Goal: Communication & Community: Share content

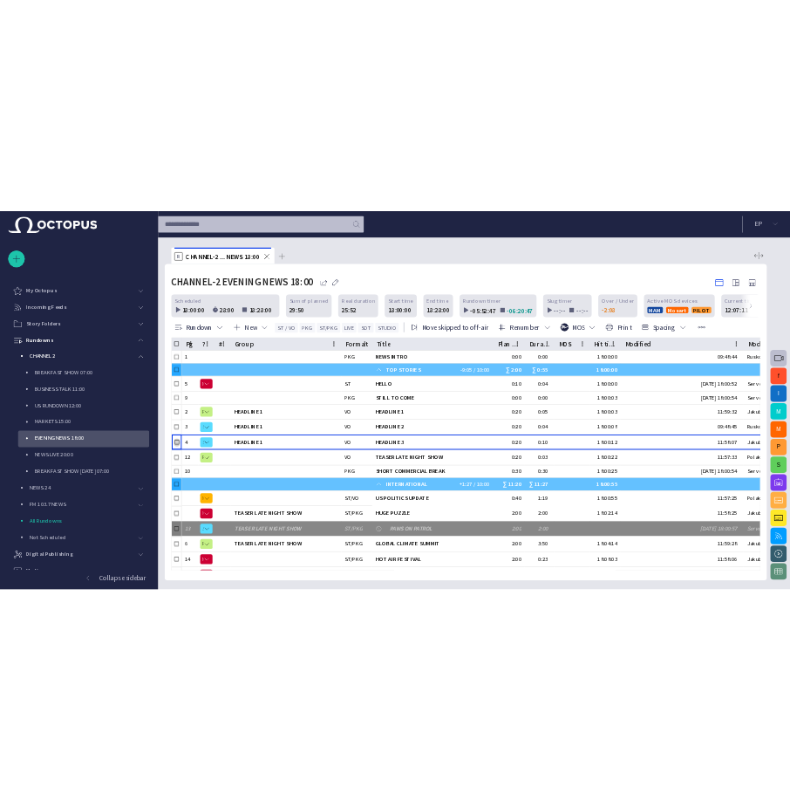
scroll to position [105, 0]
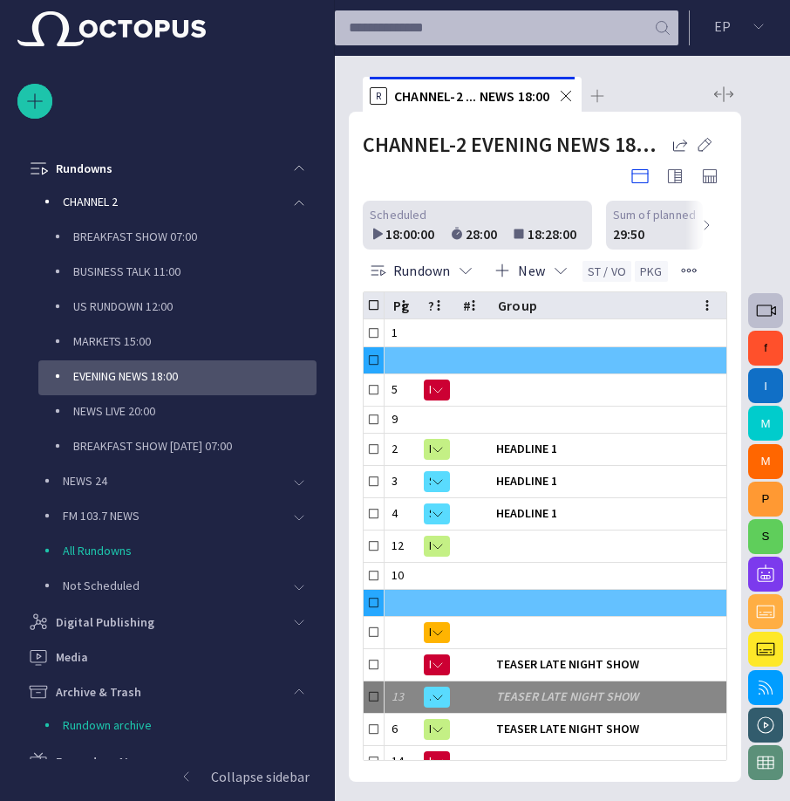
click at [778, 572] on button "button" at bounding box center [765, 574] width 35 height 35
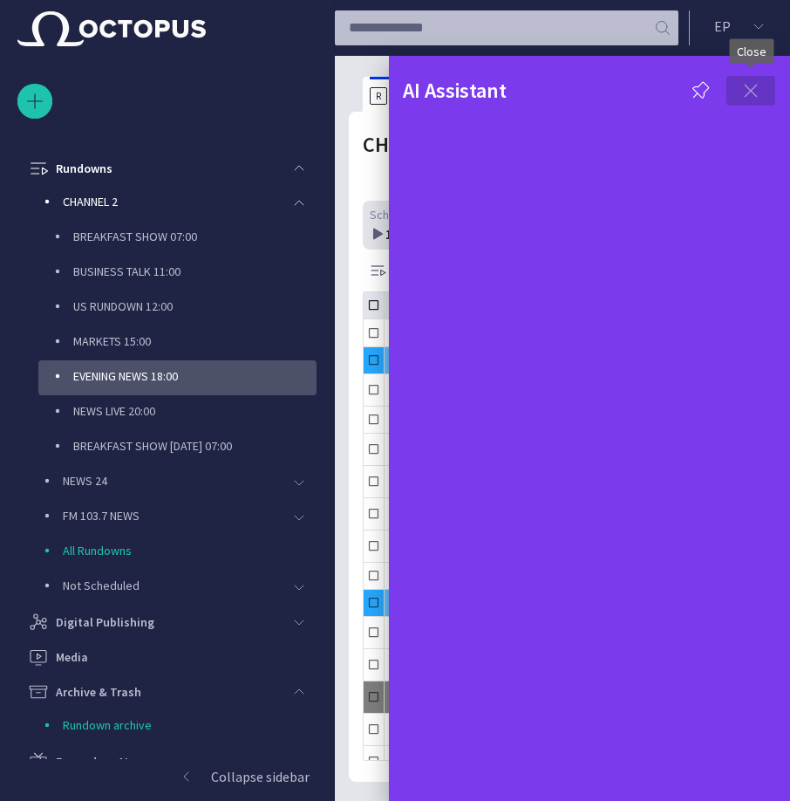
click at [760, 90] on span "button" at bounding box center [751, 90] width 21 height 21
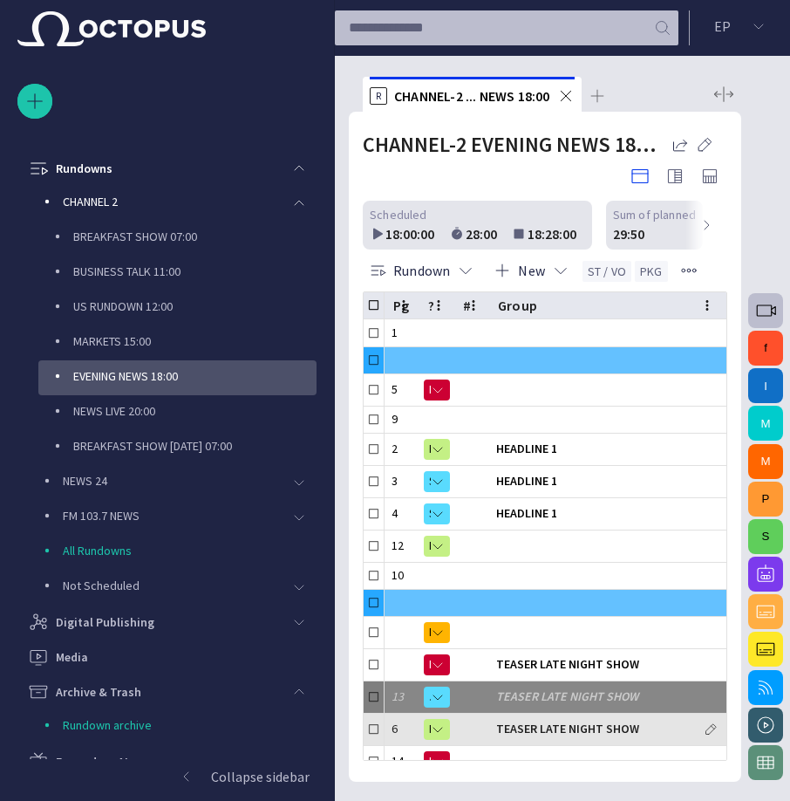
scroll to position [160, 0]
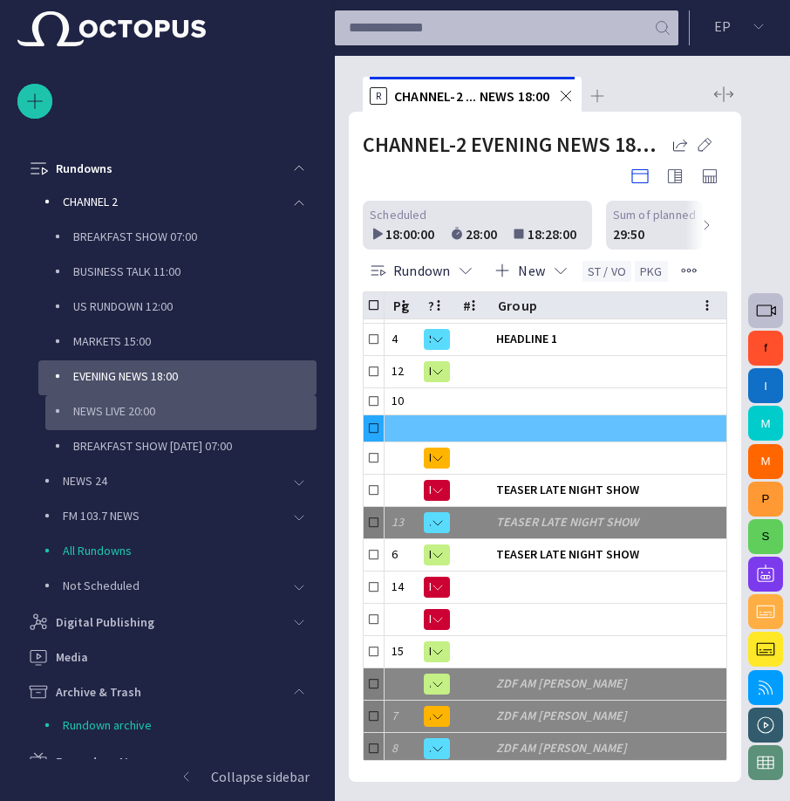
click at [115, 409] on p "NEWS LIVE 20:00" at bounding box center [194, 410] width 243 height 17
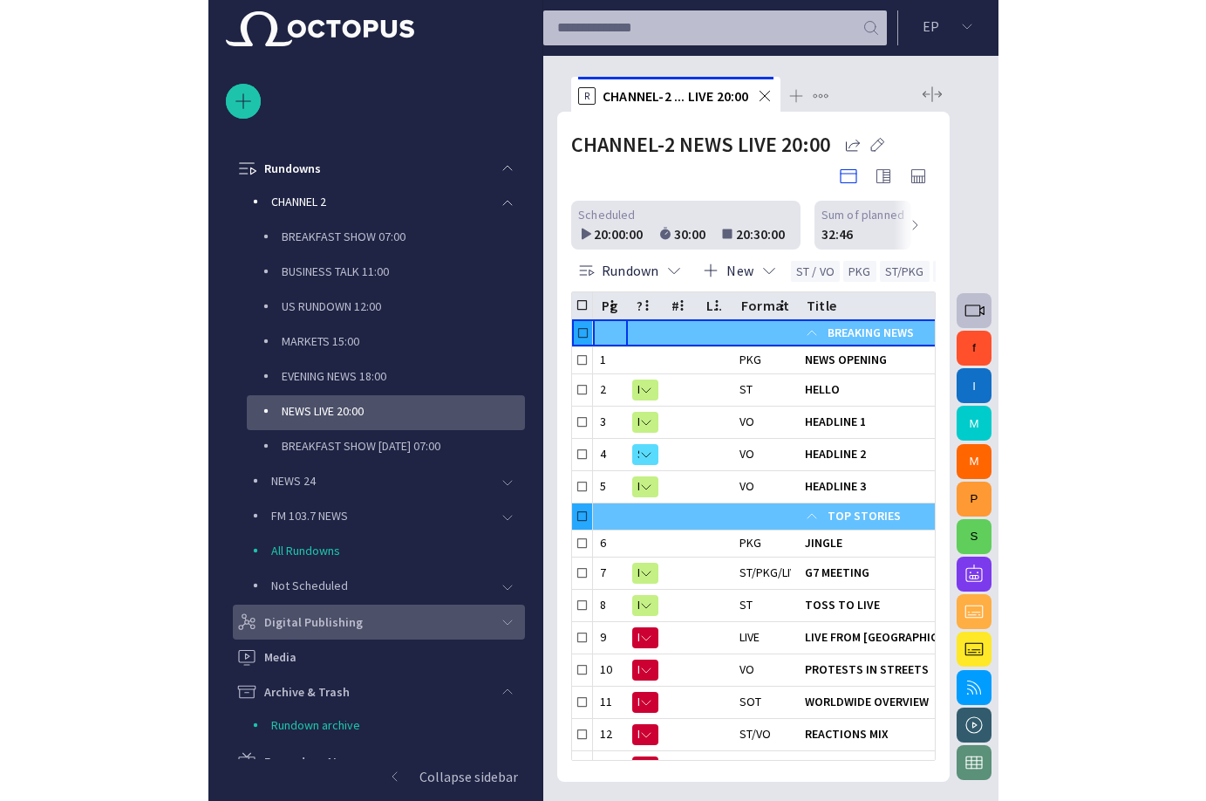
scroll to position [334, 0]
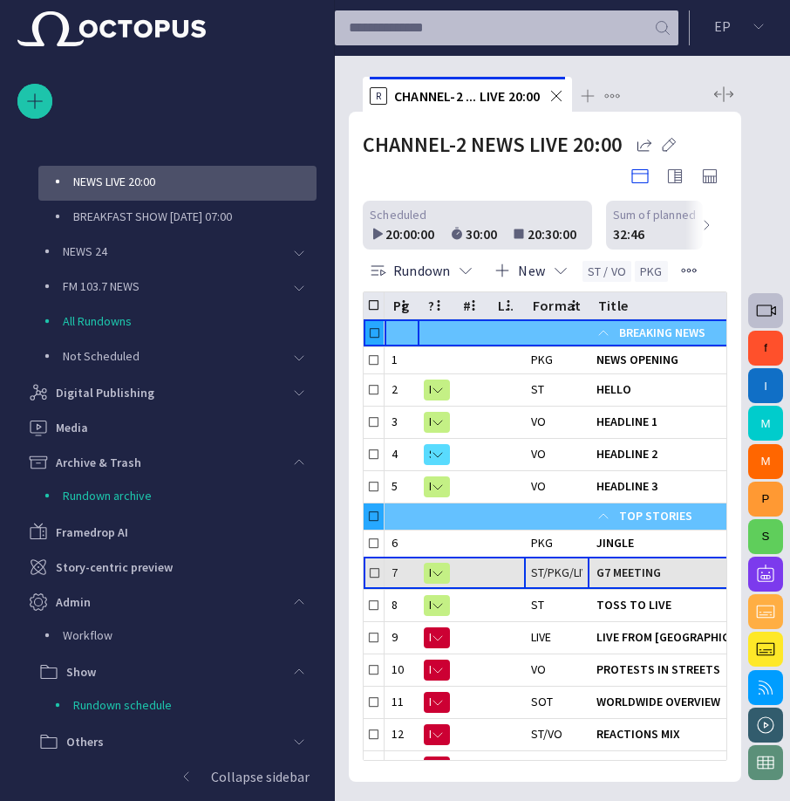
click at [577, 579] on div "ST/PKG/LIVE" at bounding box center [556, 572] width 51 height 17
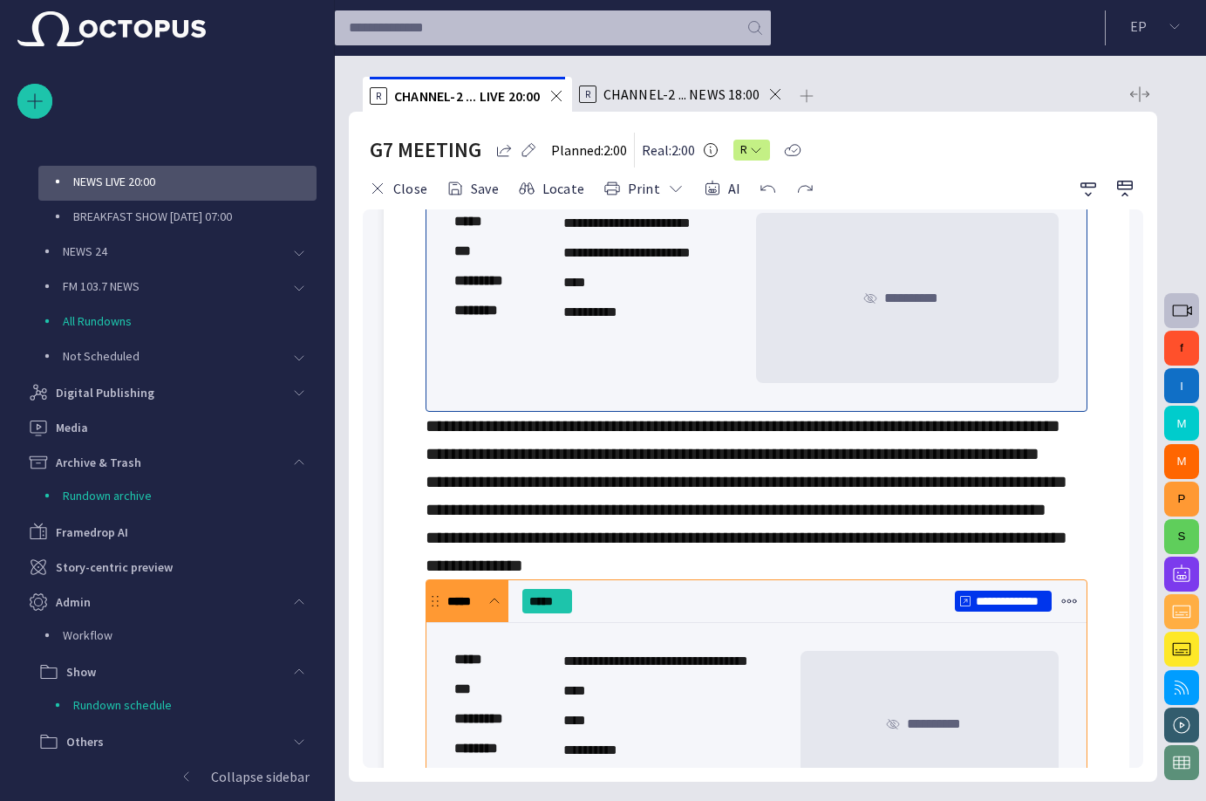
scroll to position [88, 0]
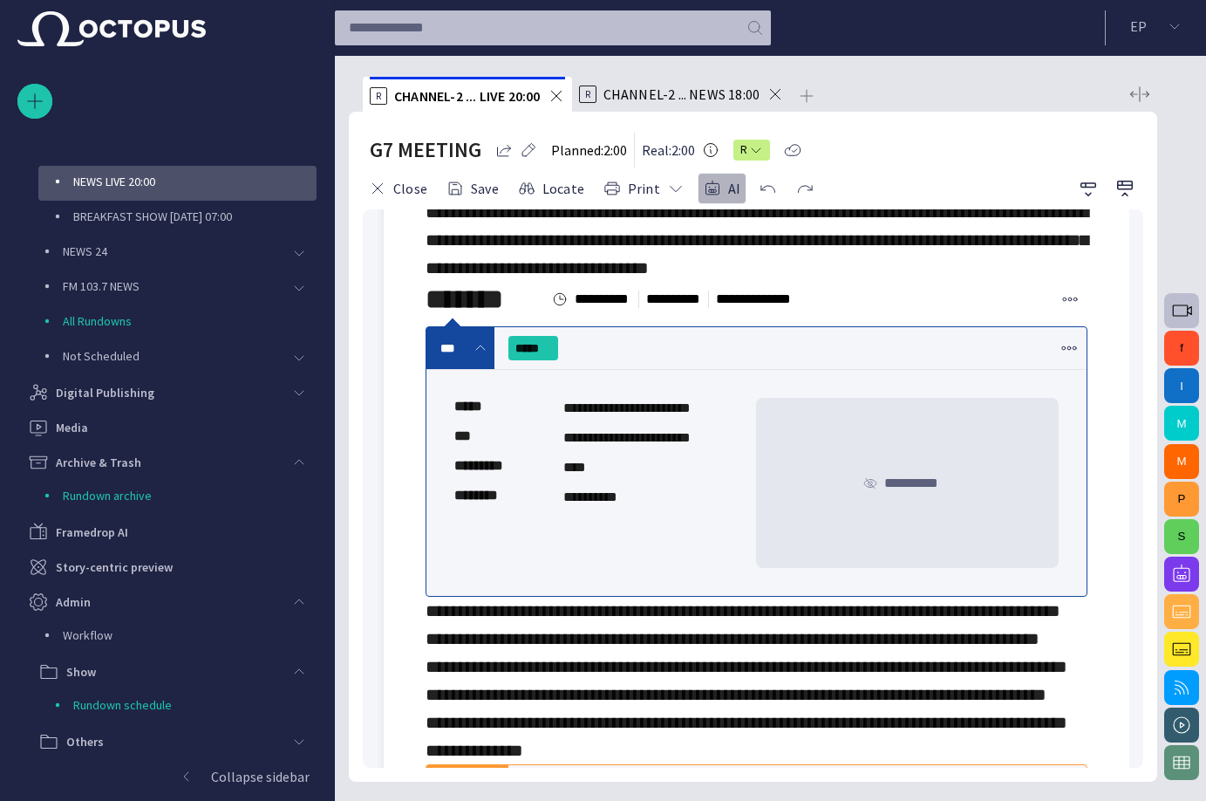
click at [712, 181] on span "button" at bounding box center [712, 188] width 17 height 17
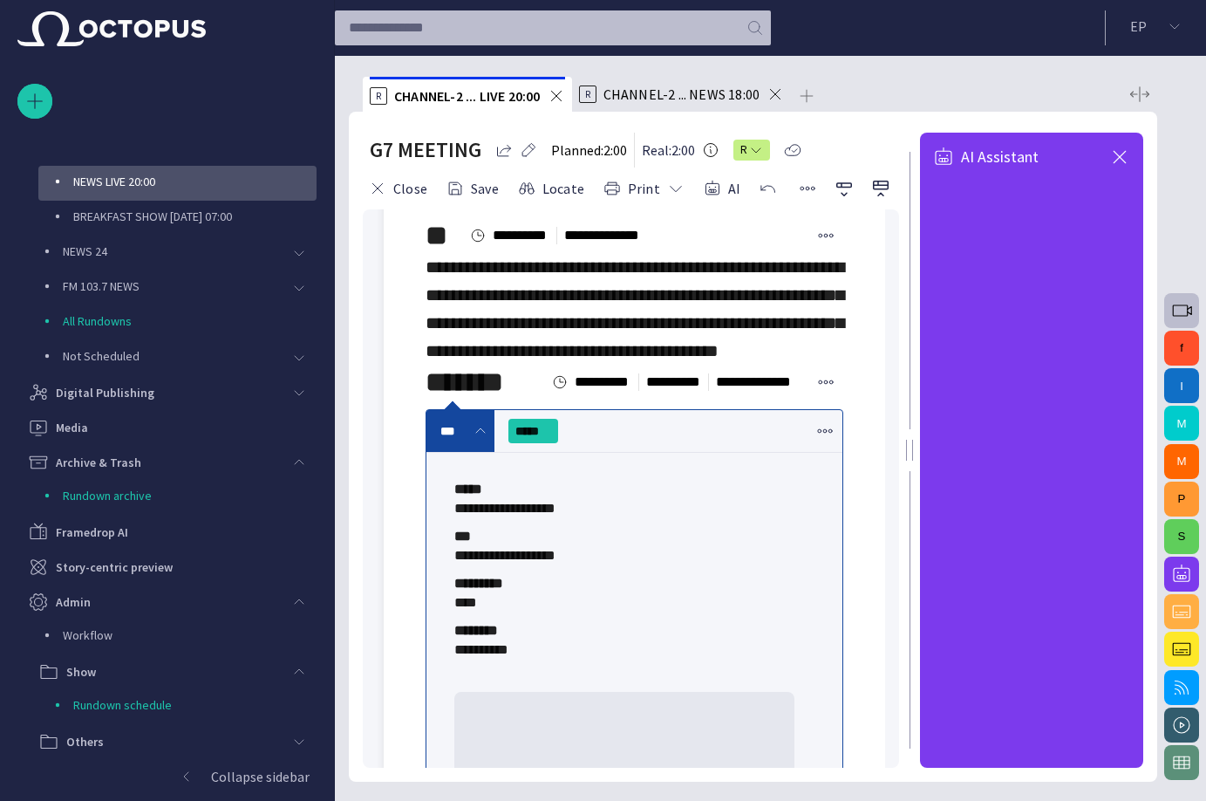
scroll to position [0, 0]
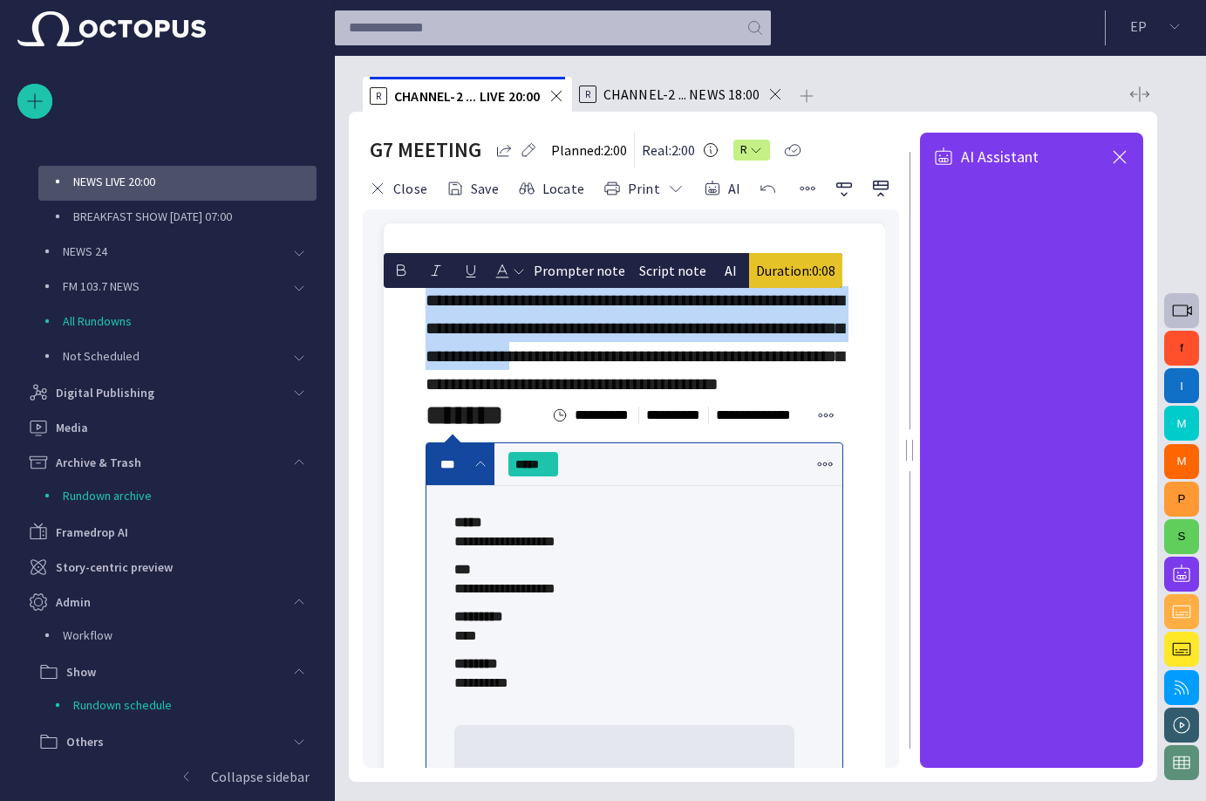
drag, startPoint x: 427, startPoint y: 297, endPoint x: 706, endPoint y: 365, distance: 287.1
click at [706, 365] on span "**********" at bounding box center [635, 341] width 419 height 101
click at [736, 338] on span "**********" at bounding box center [635, 341] width 419 height 101
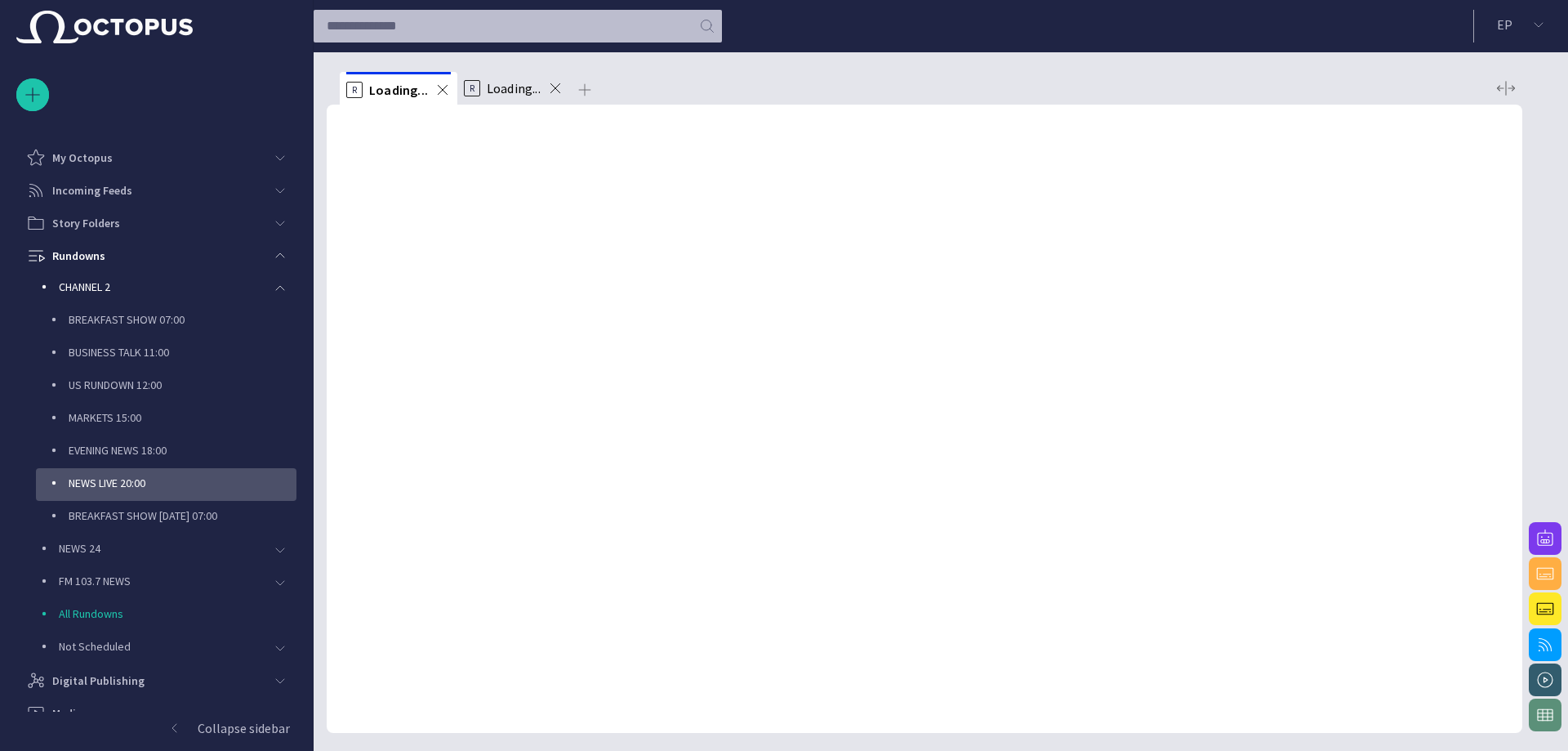
scroll to position [98, 0]
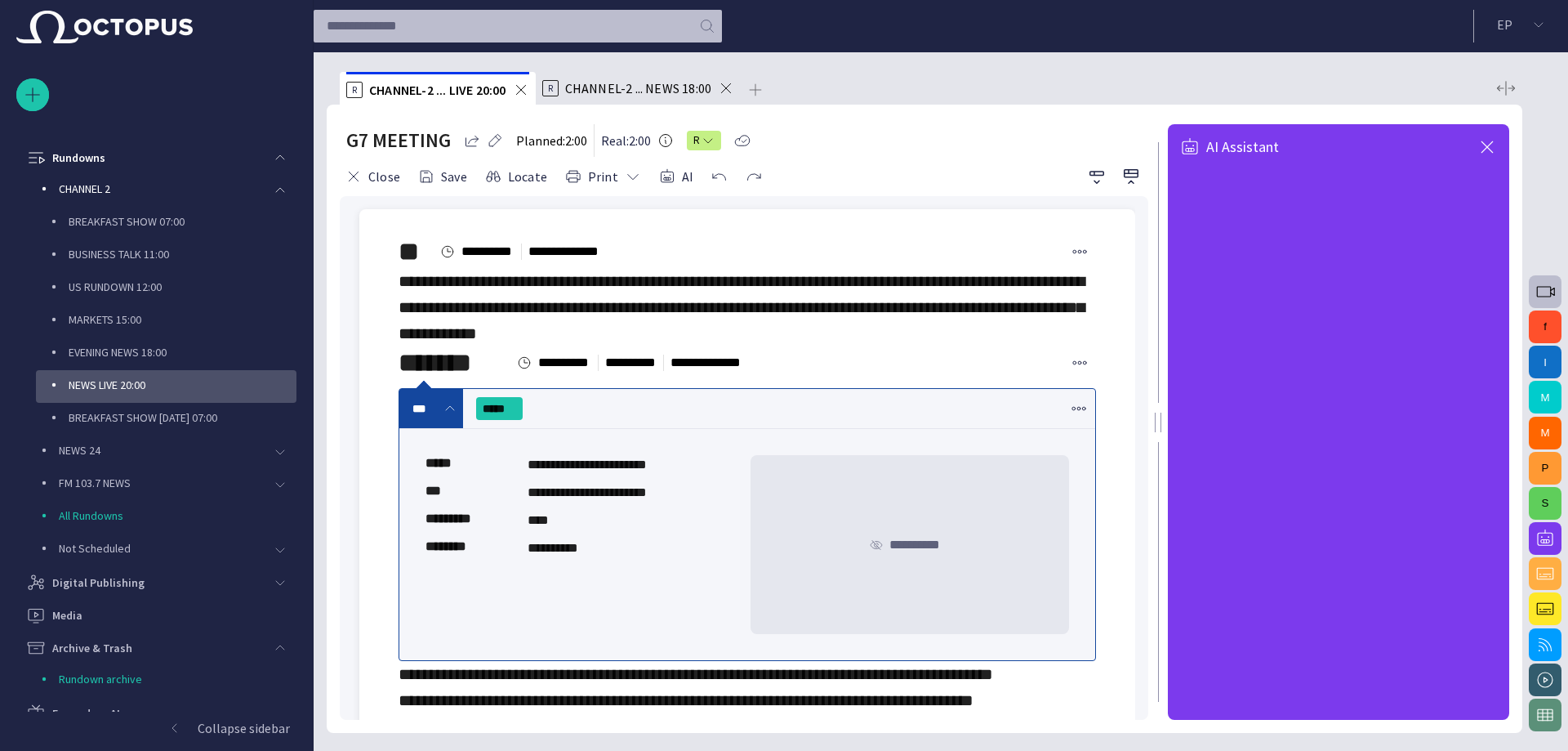
click at [1548, 598] on button "button" at bounding box center [1545, 608] width 33 height 33
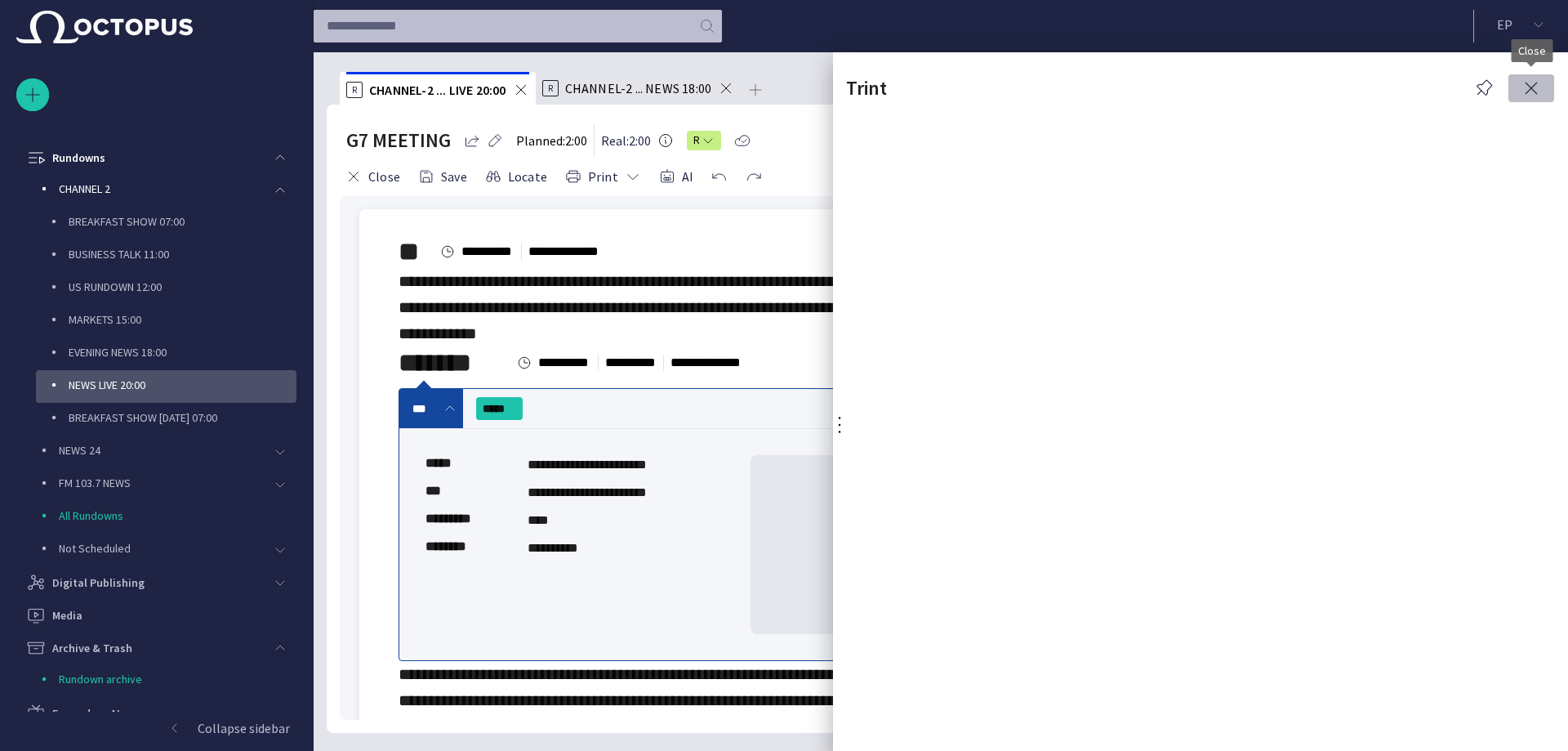
click at [1532, 82] on span "button" at bounding box center [1531, 88] width 20 height 20
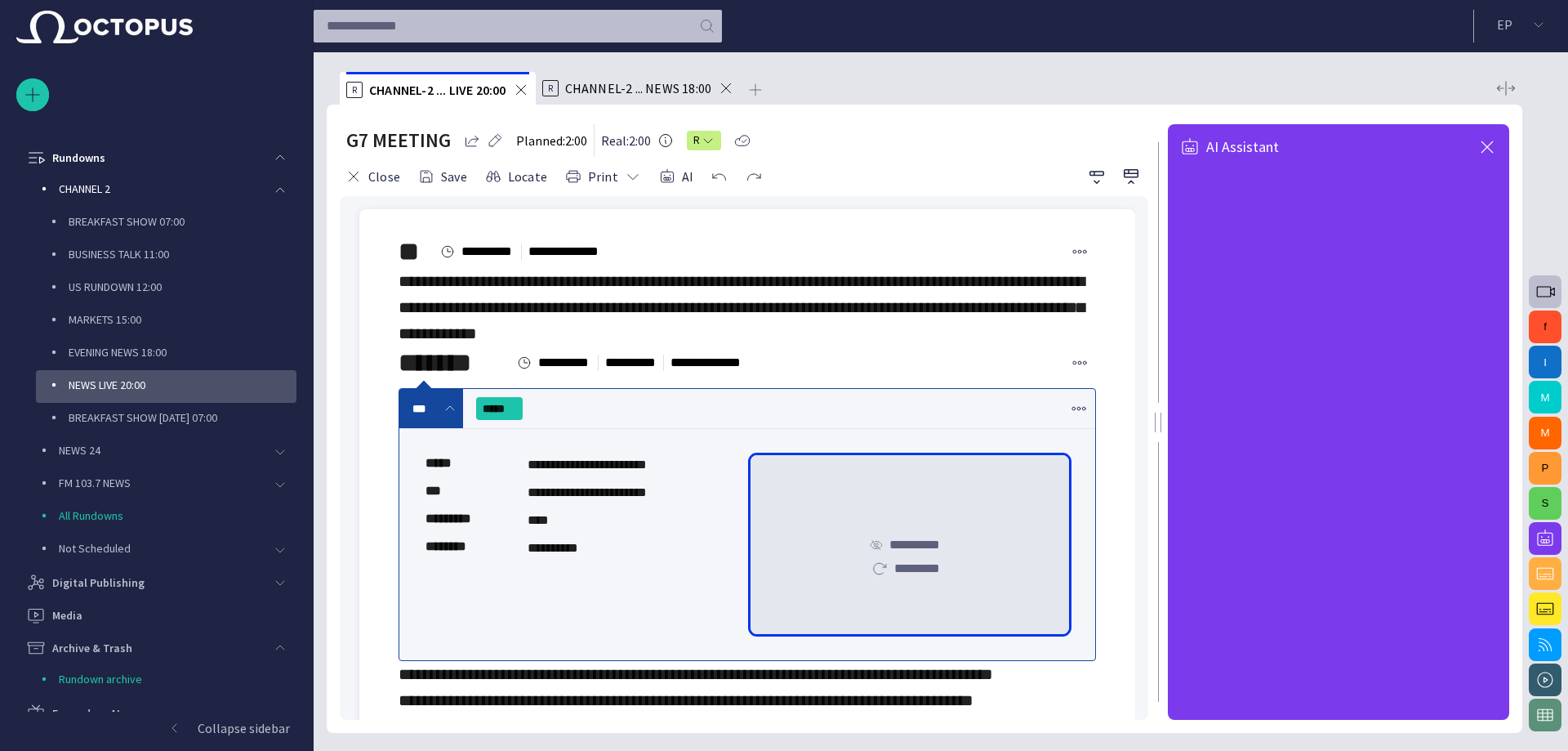
scroll to position [81, 0]
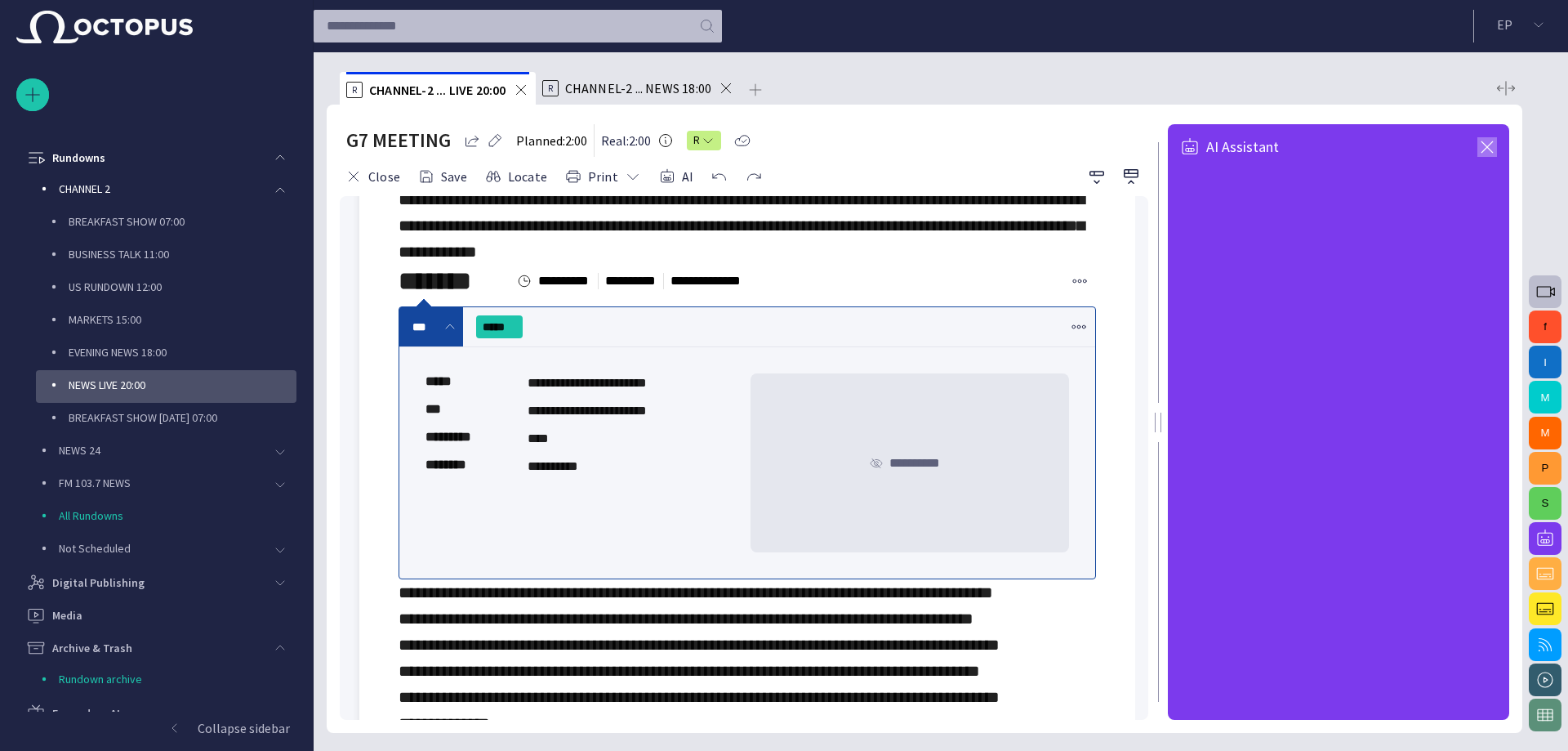
click at [1487, 143] on span "button" at bounding box center [1487, 147] width 20 height 20
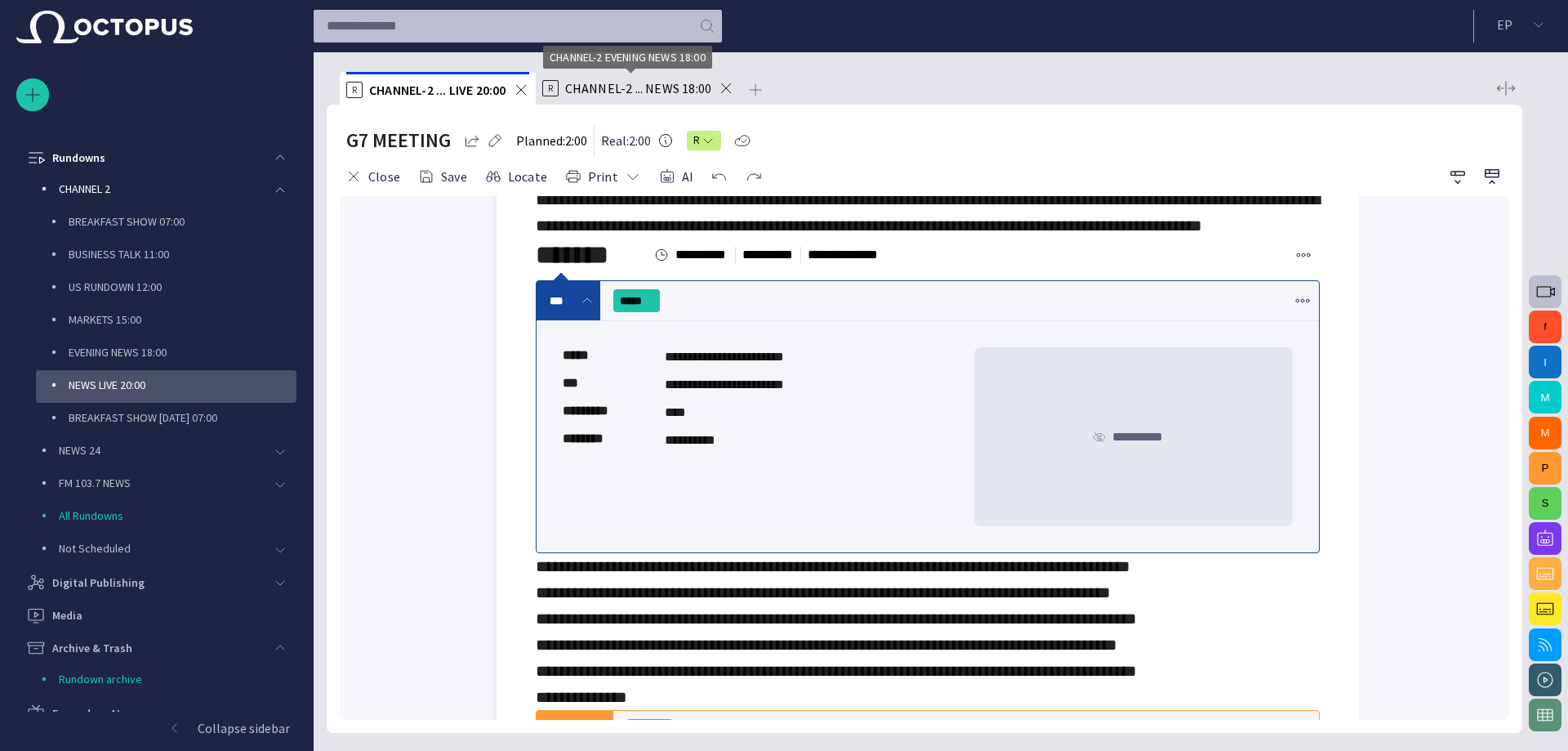
click at [623, 86] on span "CHANNEL-2 ... NEWS 18:00" at bounding box center [638, 87] width 147 height 16
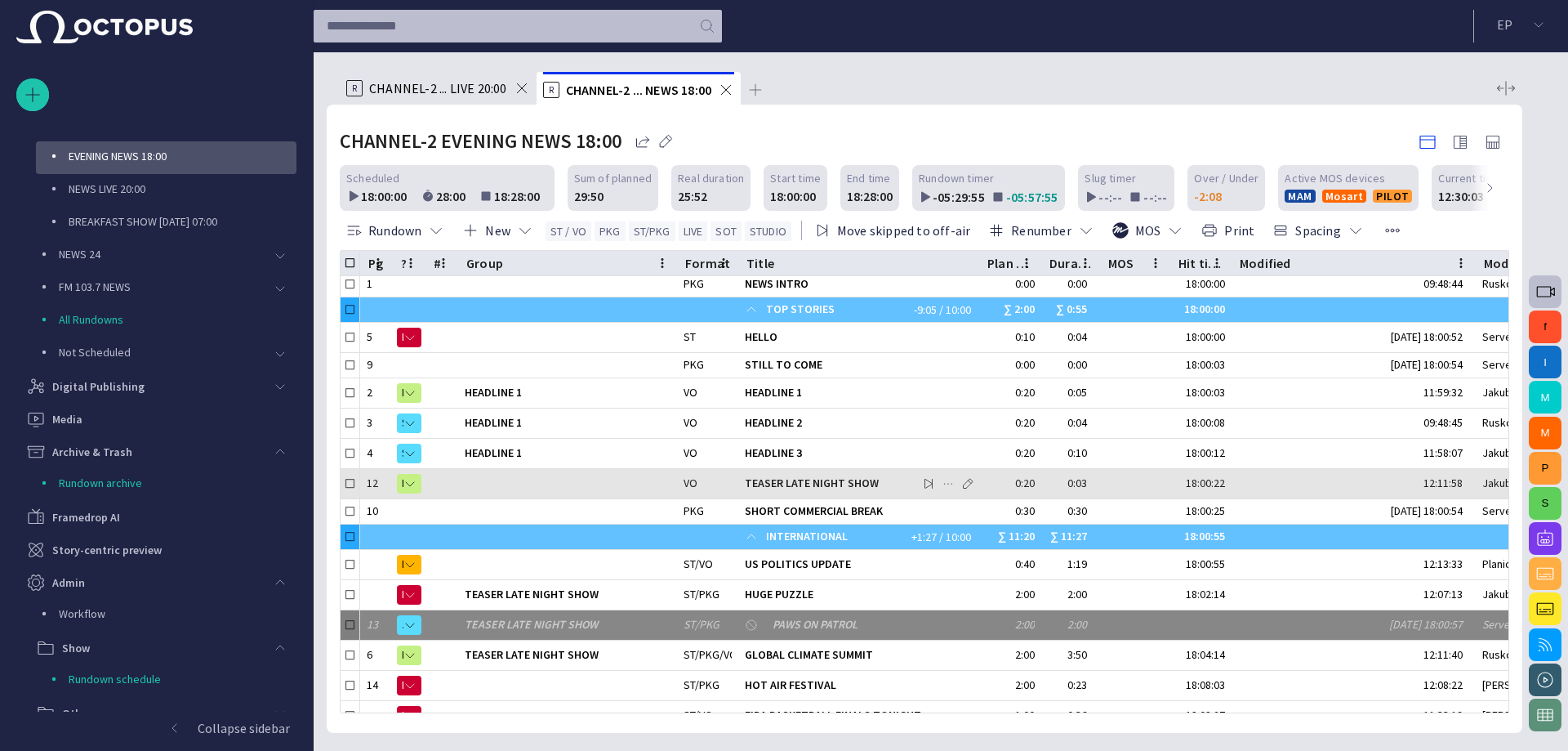
scroll to position [0, 0]
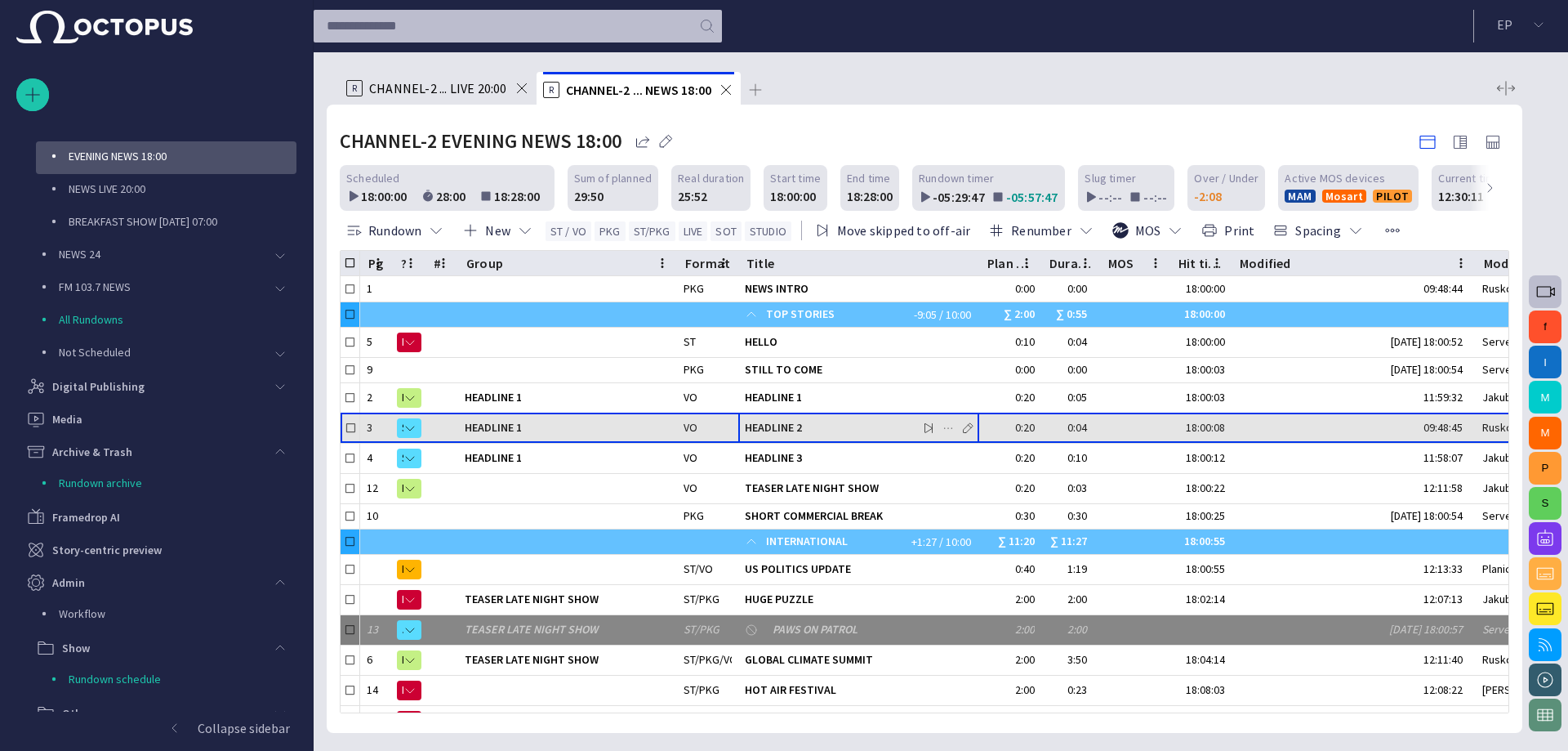
click at [950, 426] on span "button" at bounding box center [948, 428] width 13 height 13
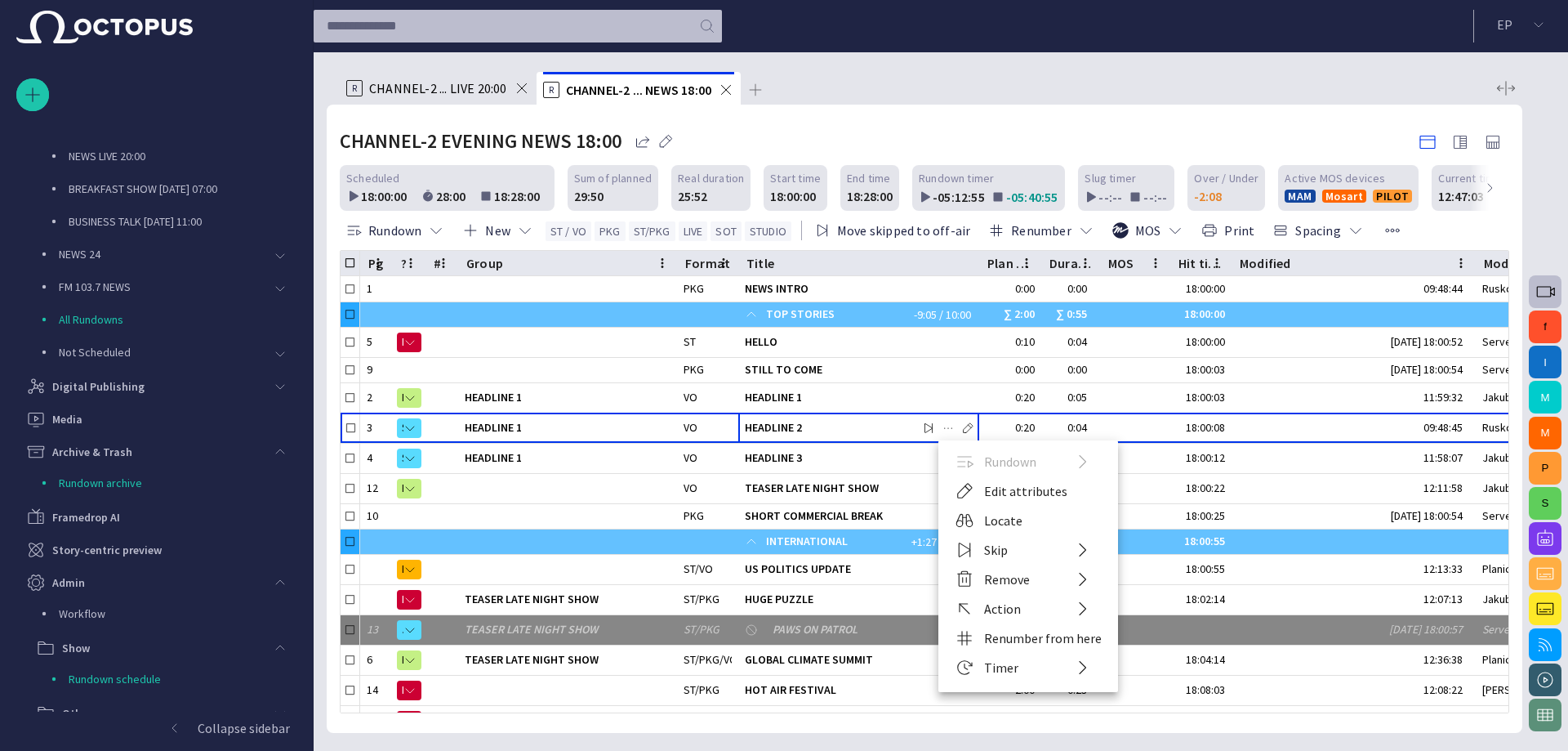
click at [835, 346] on div at bounding box center [784, 376] width 1568 height 751
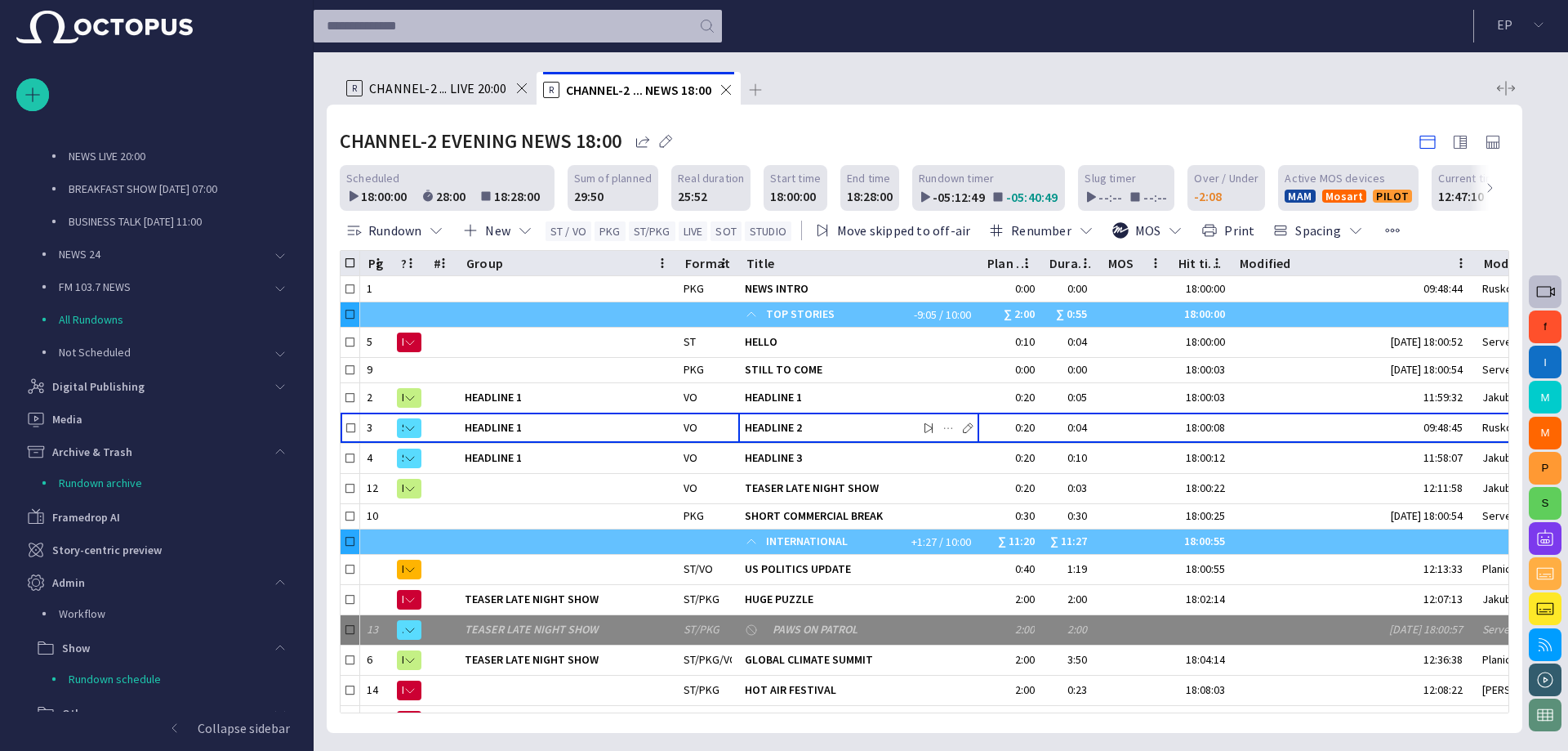
click at [1541, 534] on span "button" at bounding box center [1545, 537] width 20 height 20
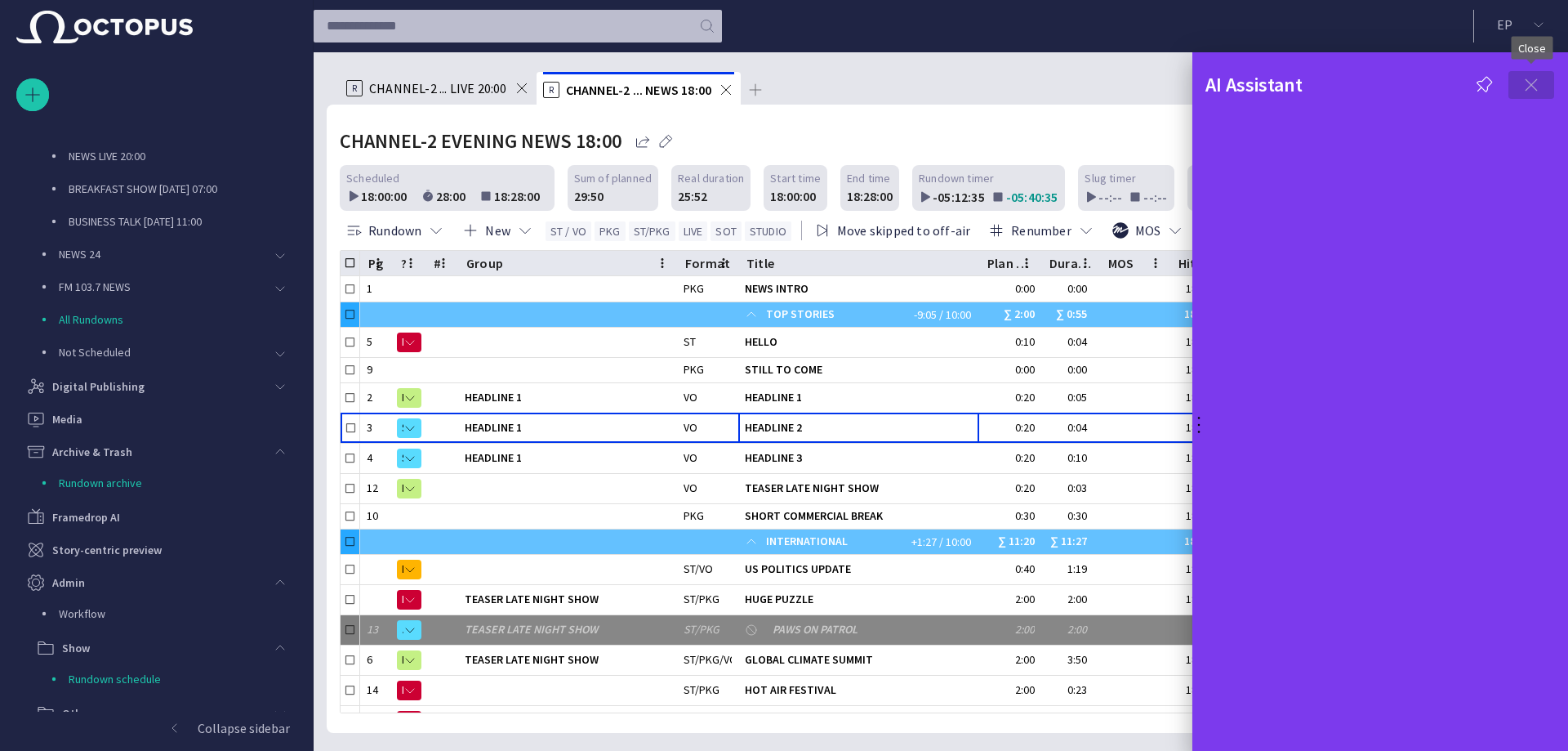
click at [1530, 87] on span "button" at bounding box center [1531, 84] width 20 height 20
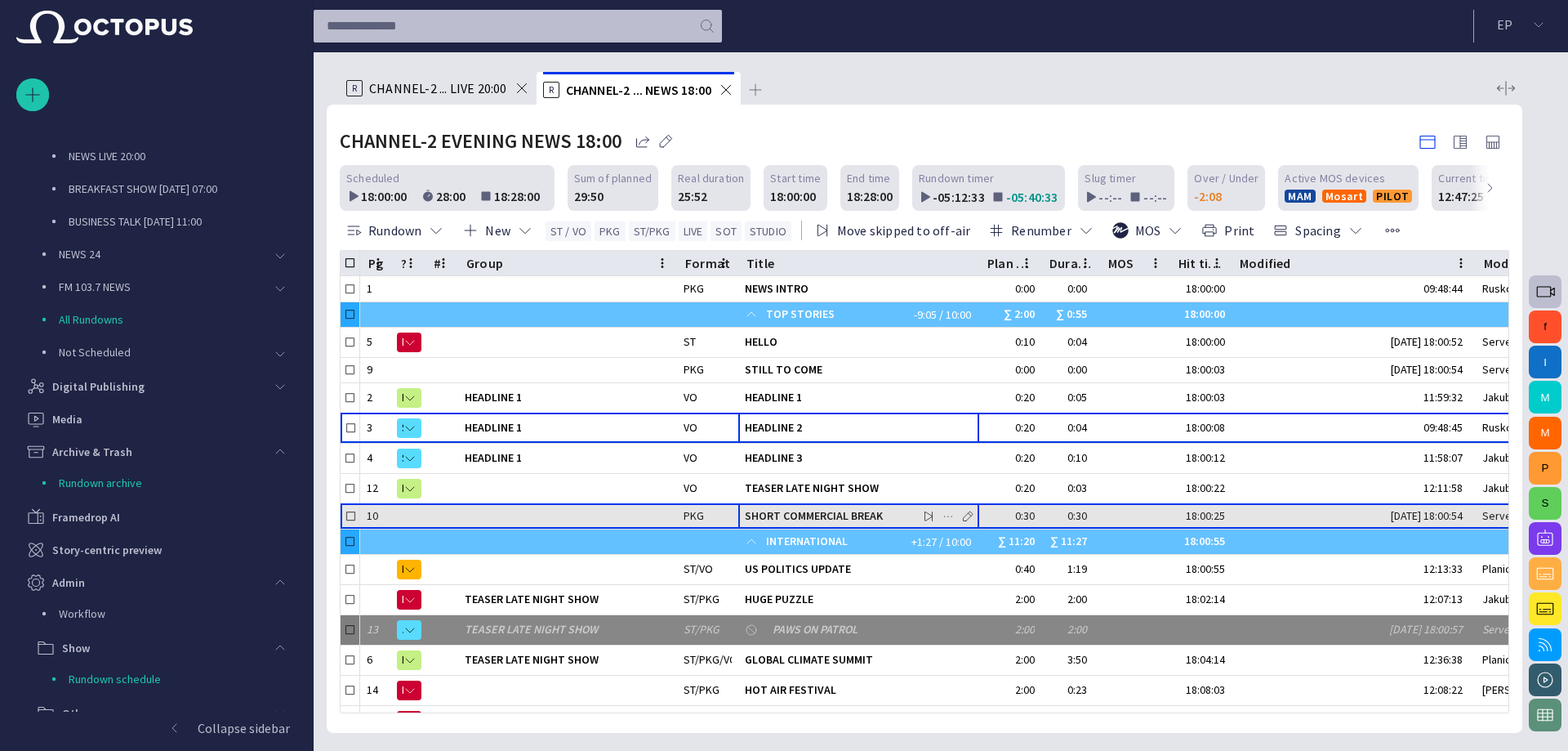
click at [787, 515] on span "SHORT COMMERCIAL BREAK" at bounding box center [858, 516] width 227 height 16
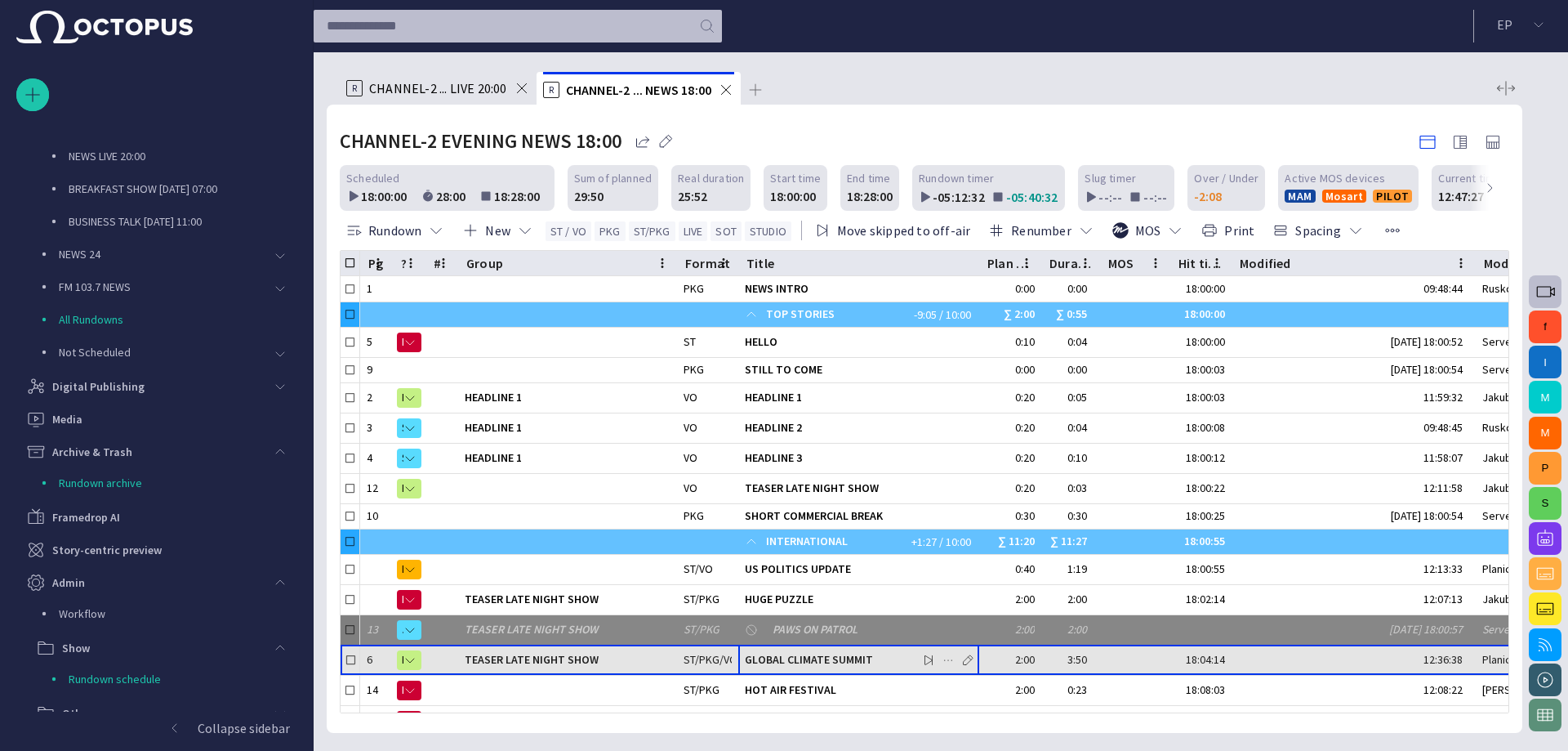
click at [776, 662] on span "GLOBAL CLIMATE SUMMIT" at bounding box center [858, 659] width 227 height 16
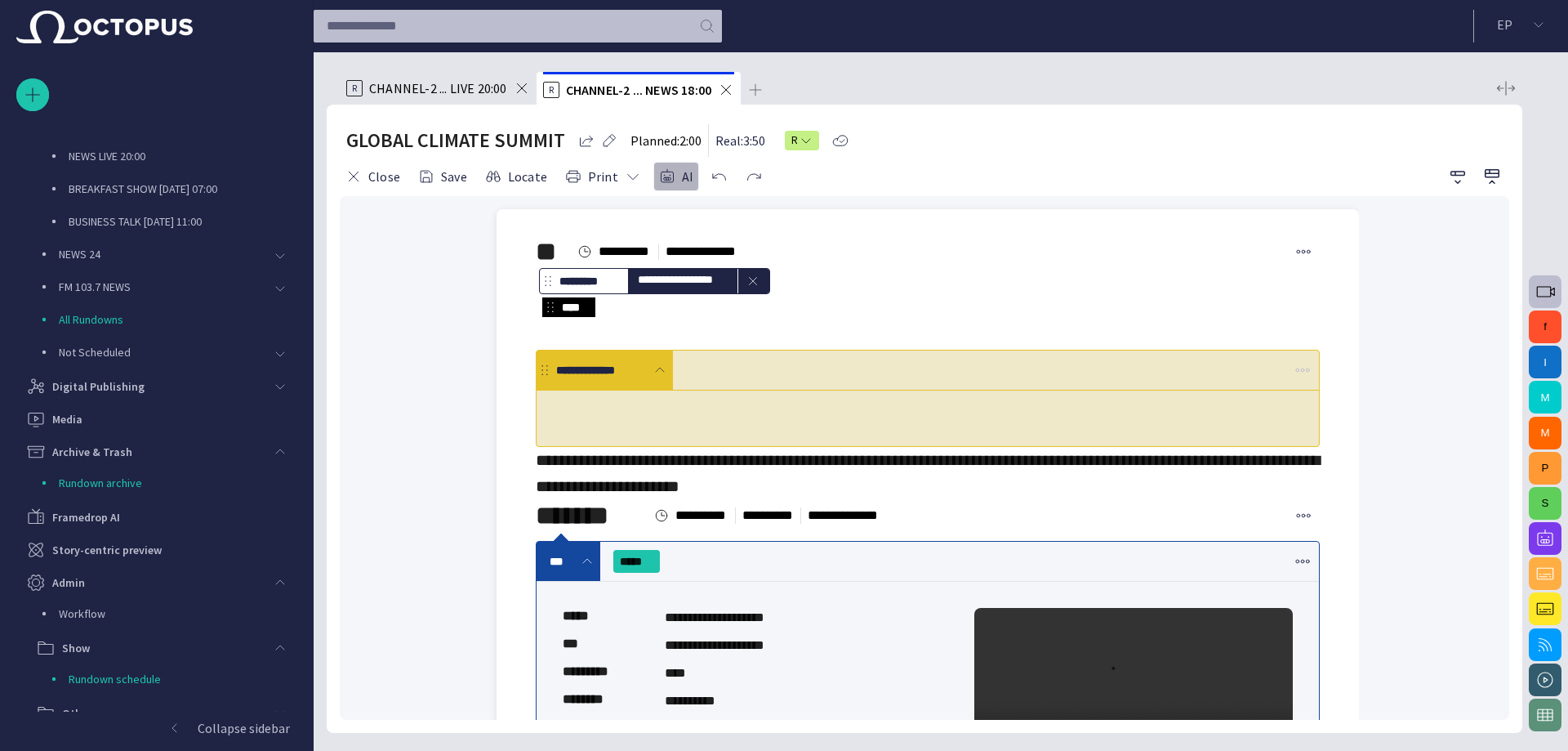
click at [679, 181] on button "AI" at bounding box center [676, 176] width 46 height 29
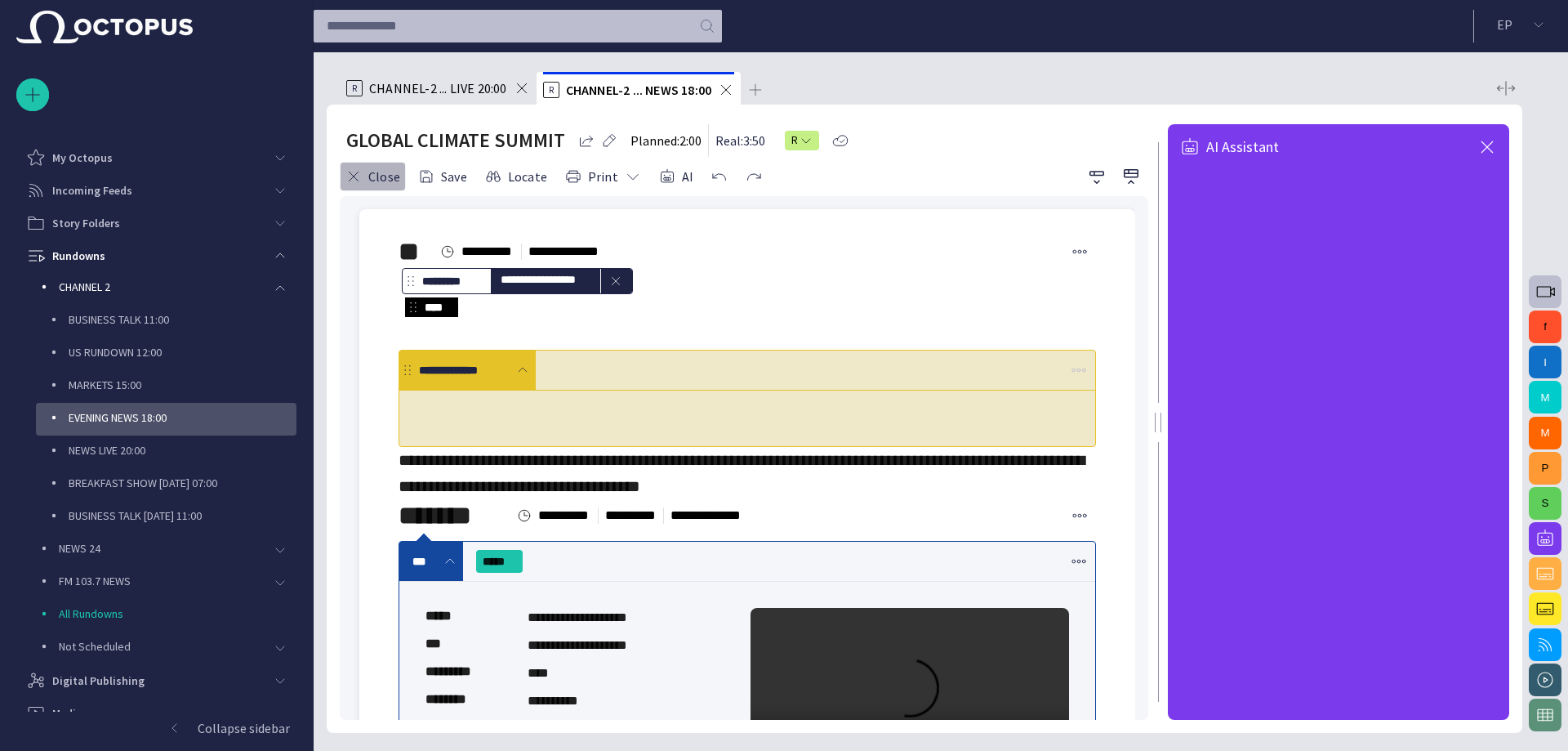
click at [378, 169] on button "Close" at bounding box center [373, 176] width 66 height 29
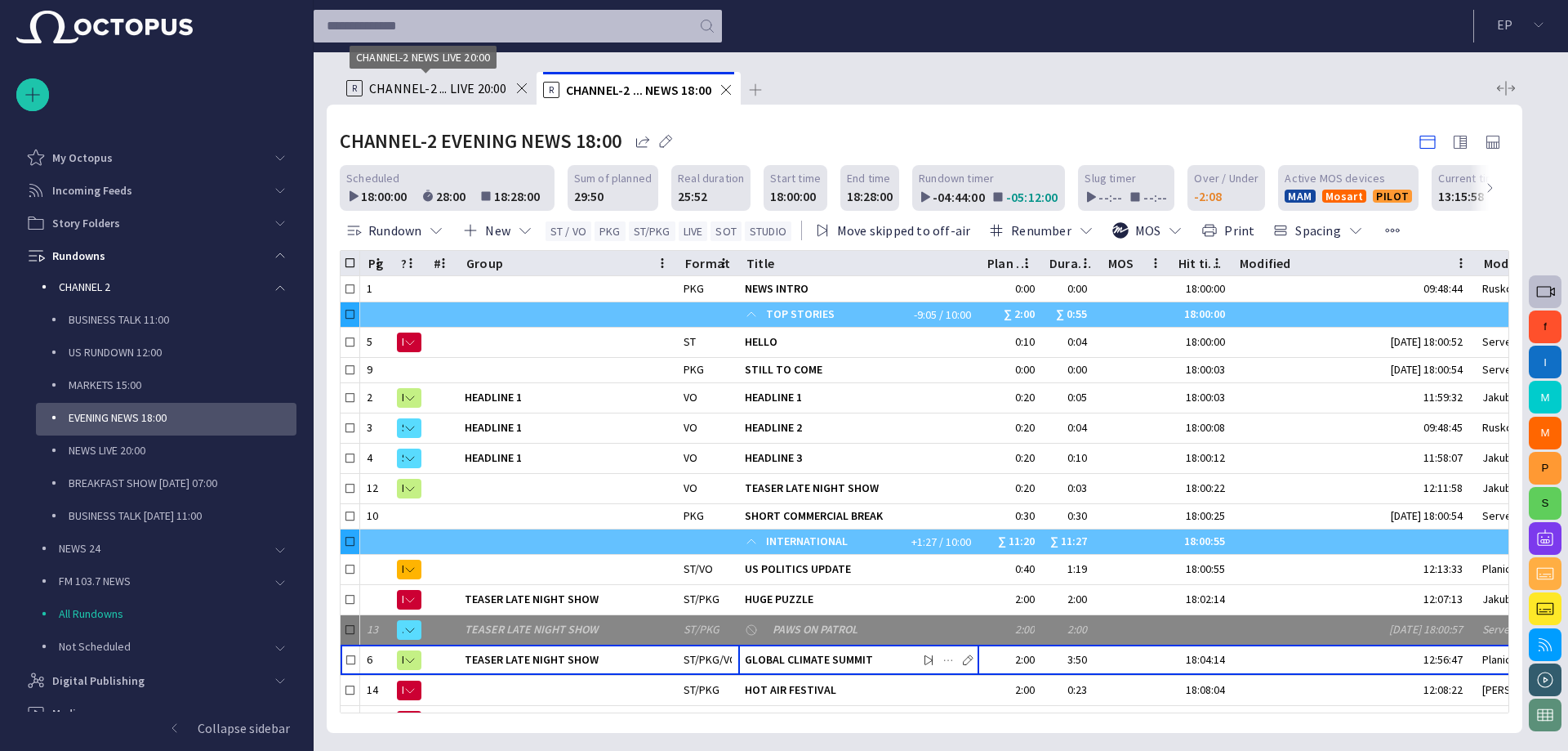
click at [445, 80] on div "CHANNEL-2 NEWS LIVE 20:00" at bounding box center [422, 63] width 147 height 35
click at [445, 87] on span "CHANNEL-2 ... LIVE 20:00" at bounding box center [437, 87] width 138 height 16
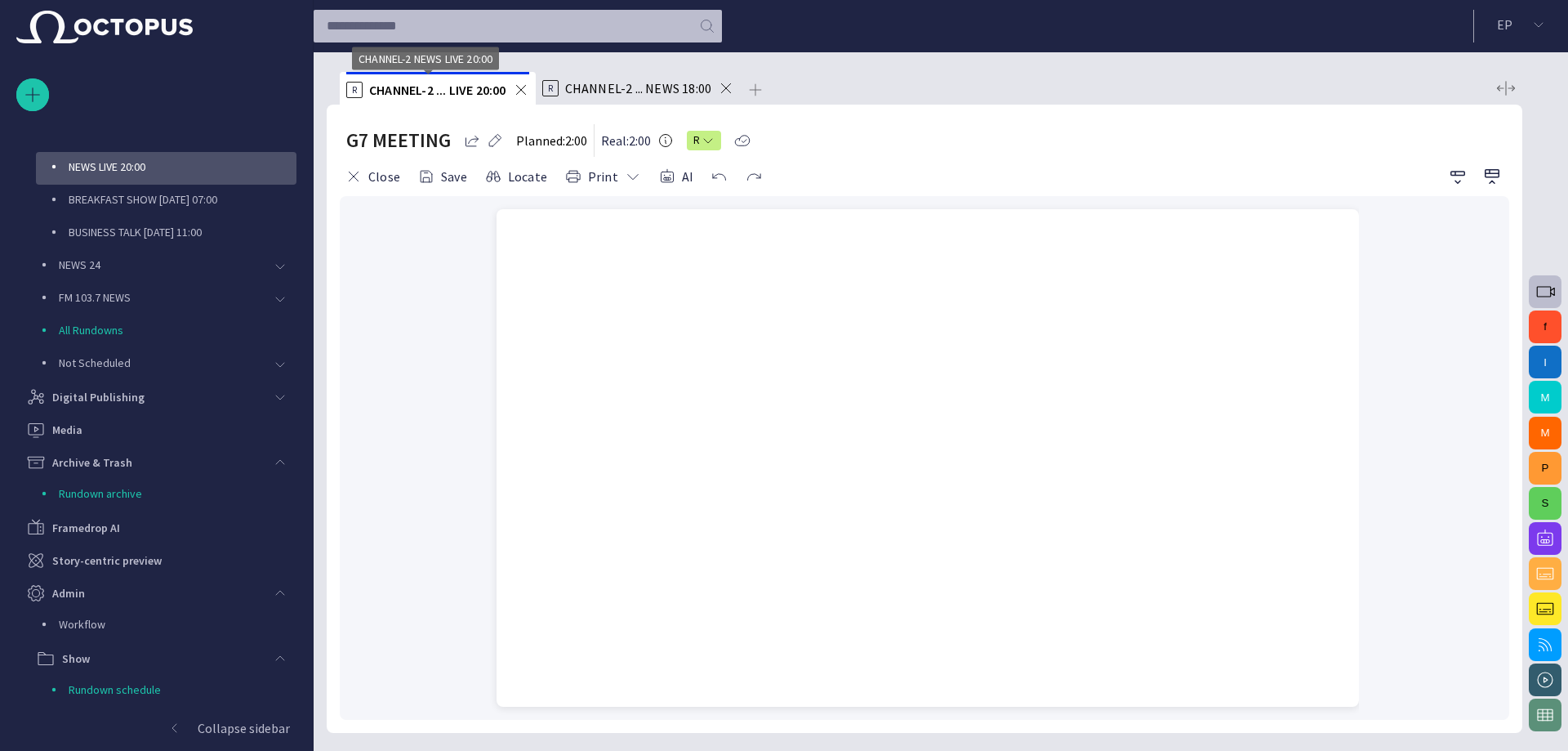
scroll to position [294, 0]
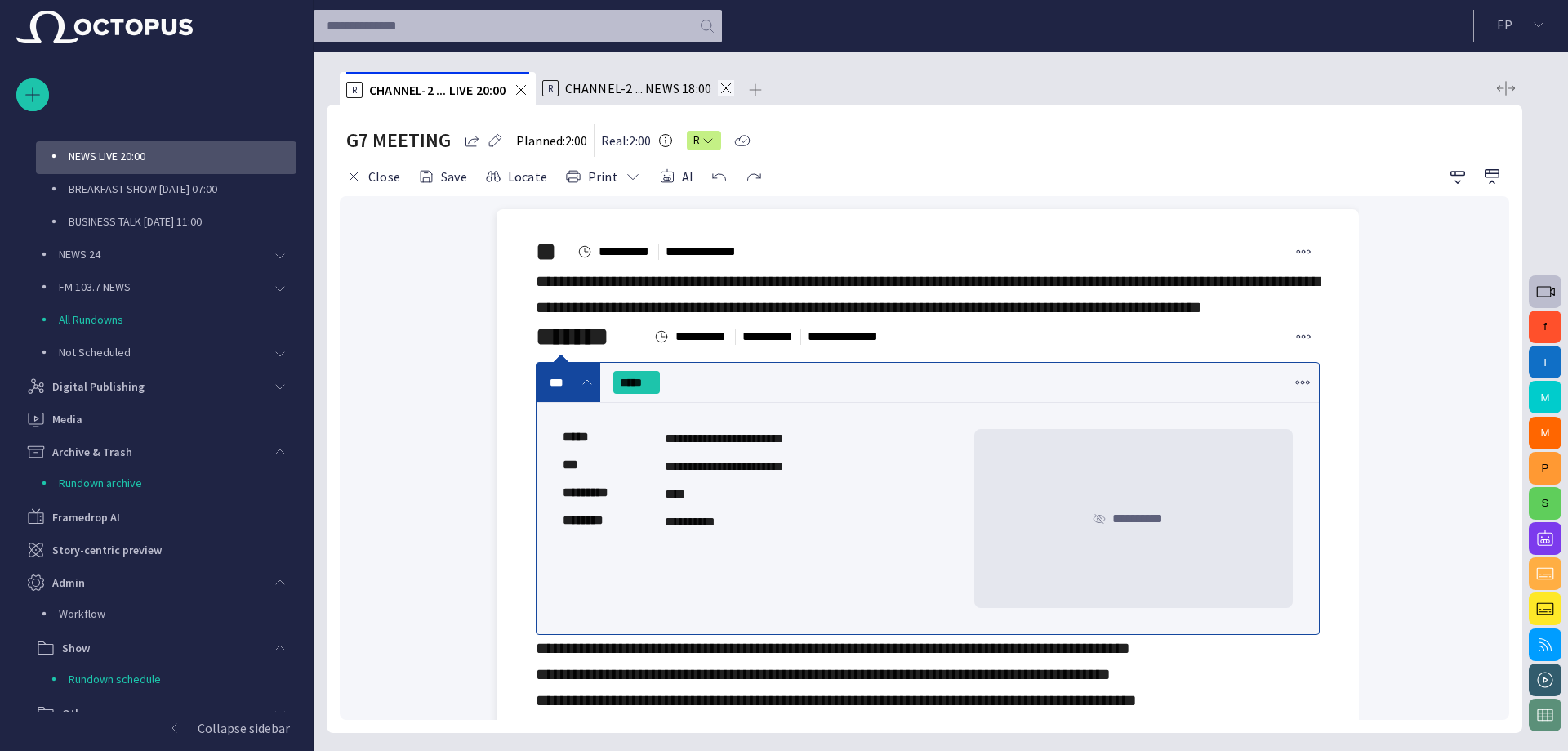
click at [730, 91] on span at bounding box center [725, 87] width 16 height 16
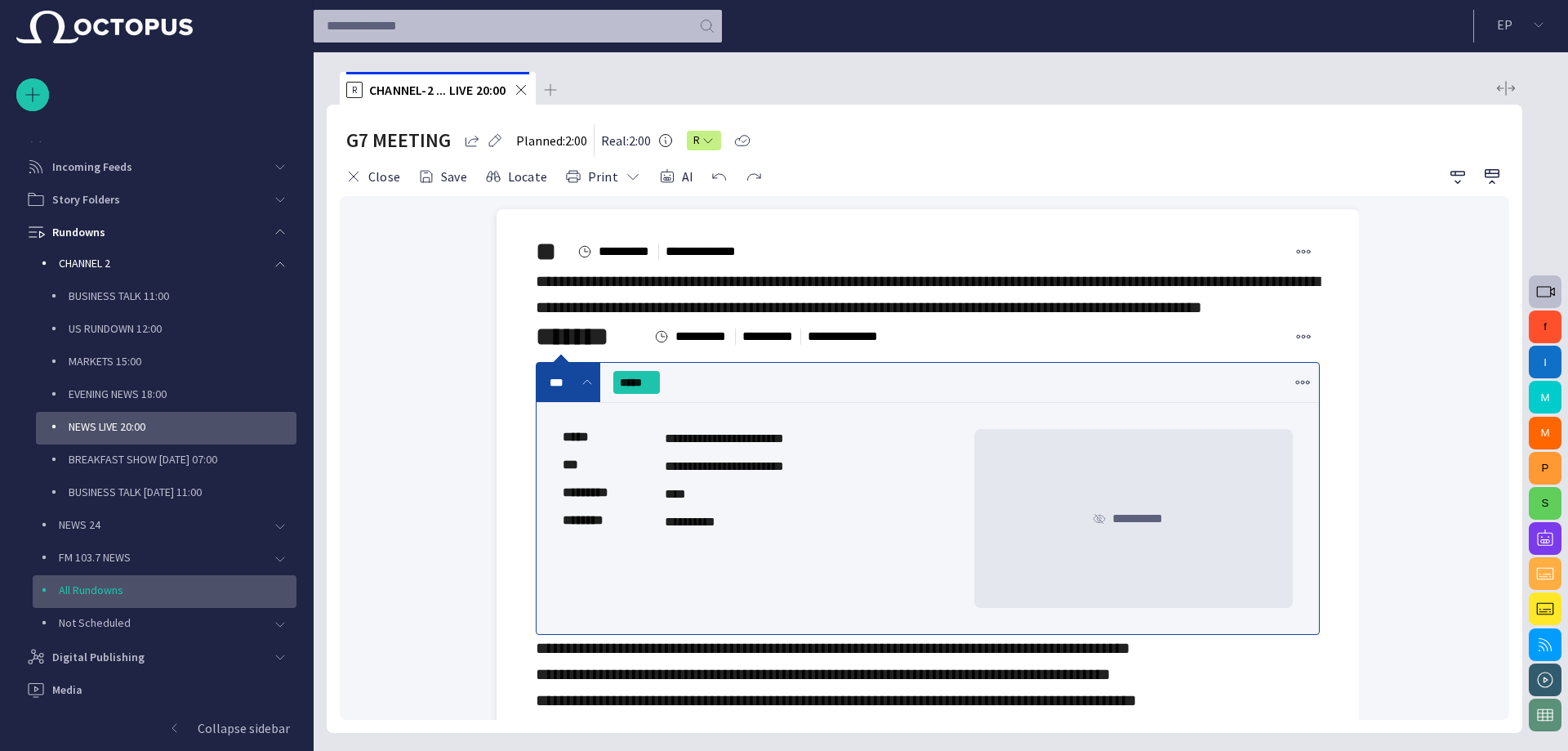
scroll to position [0, 0]
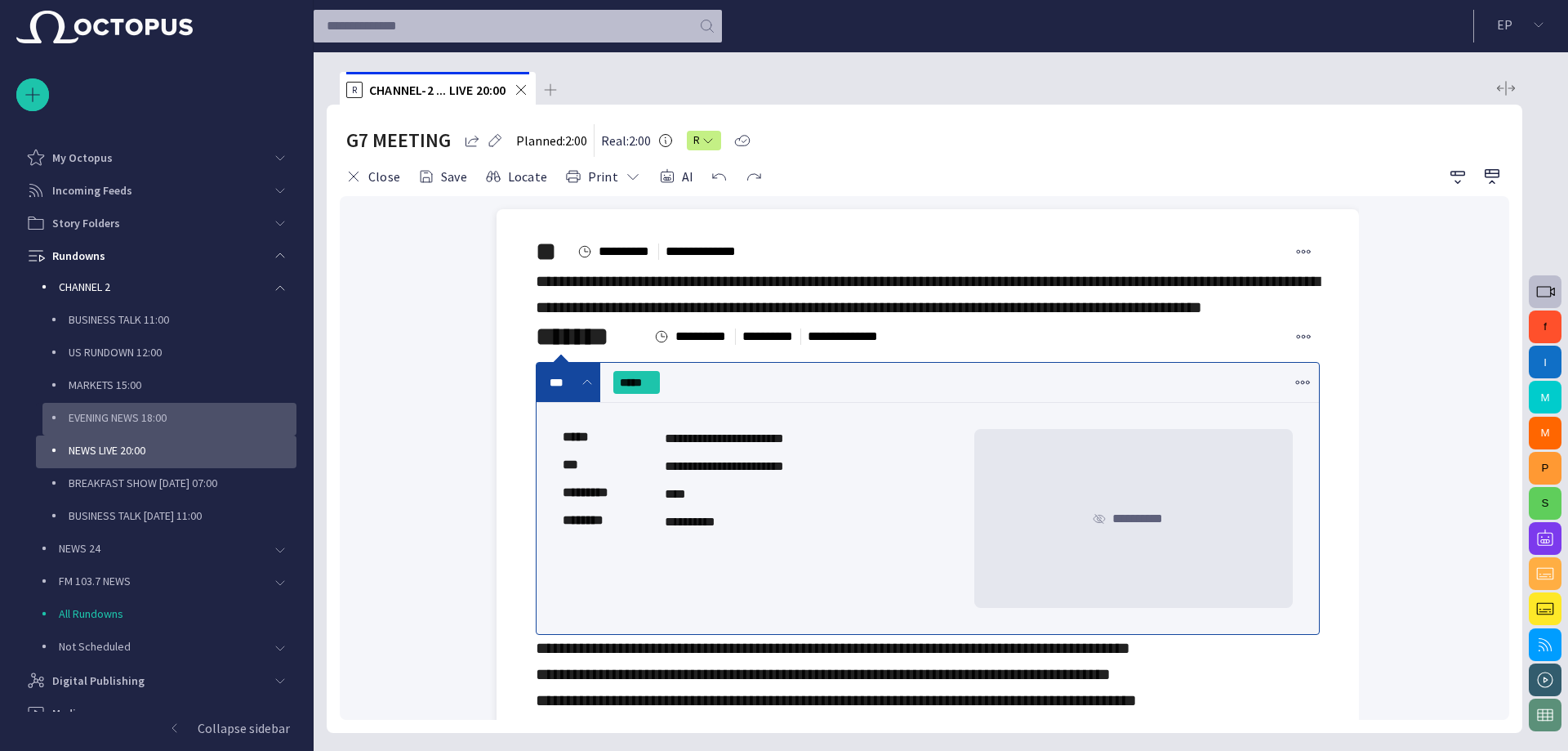
click at [228, 423] on p "EVENING NEWS 18:00" at bounding box center [182, 417] width 227 height 16
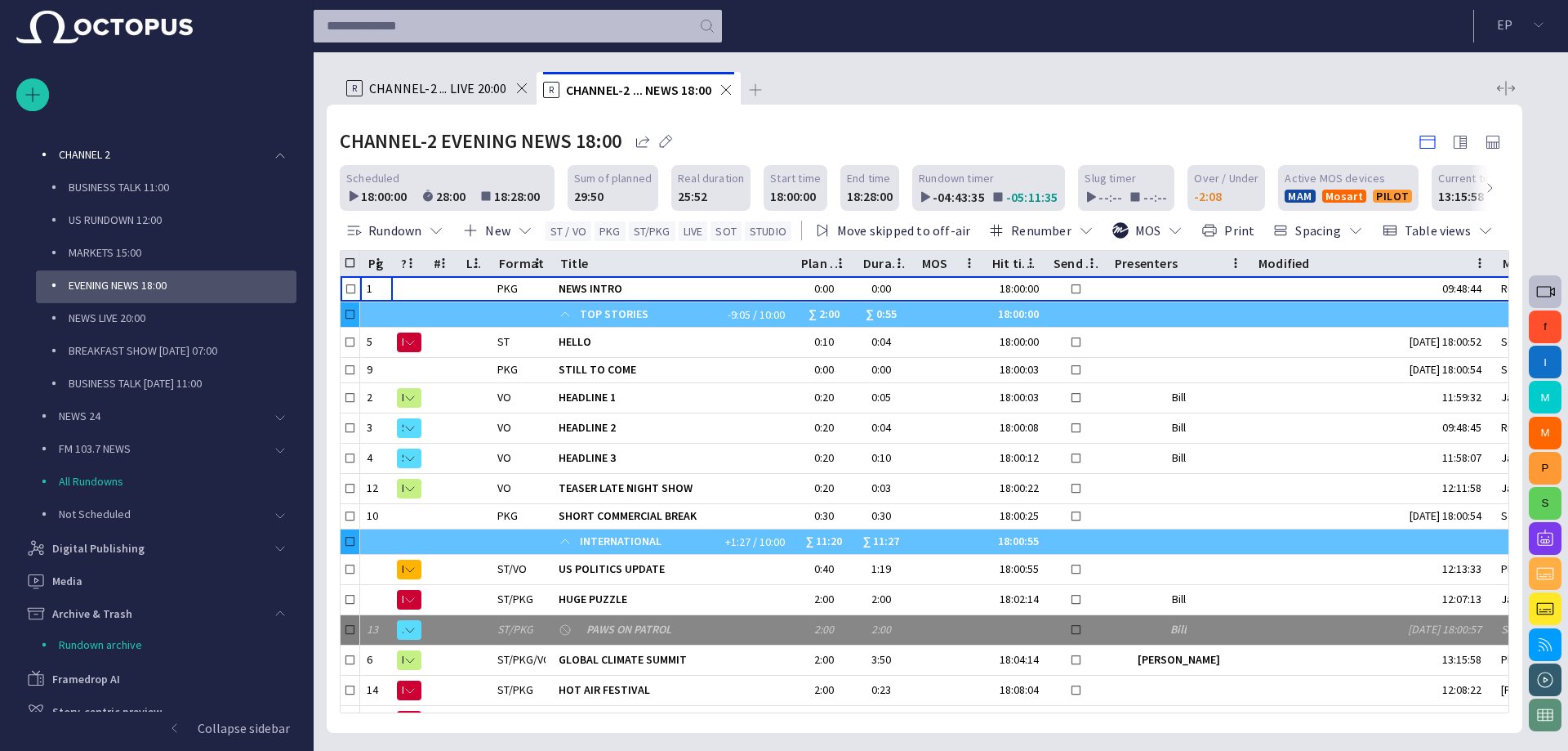
scroll to position [261, 0]
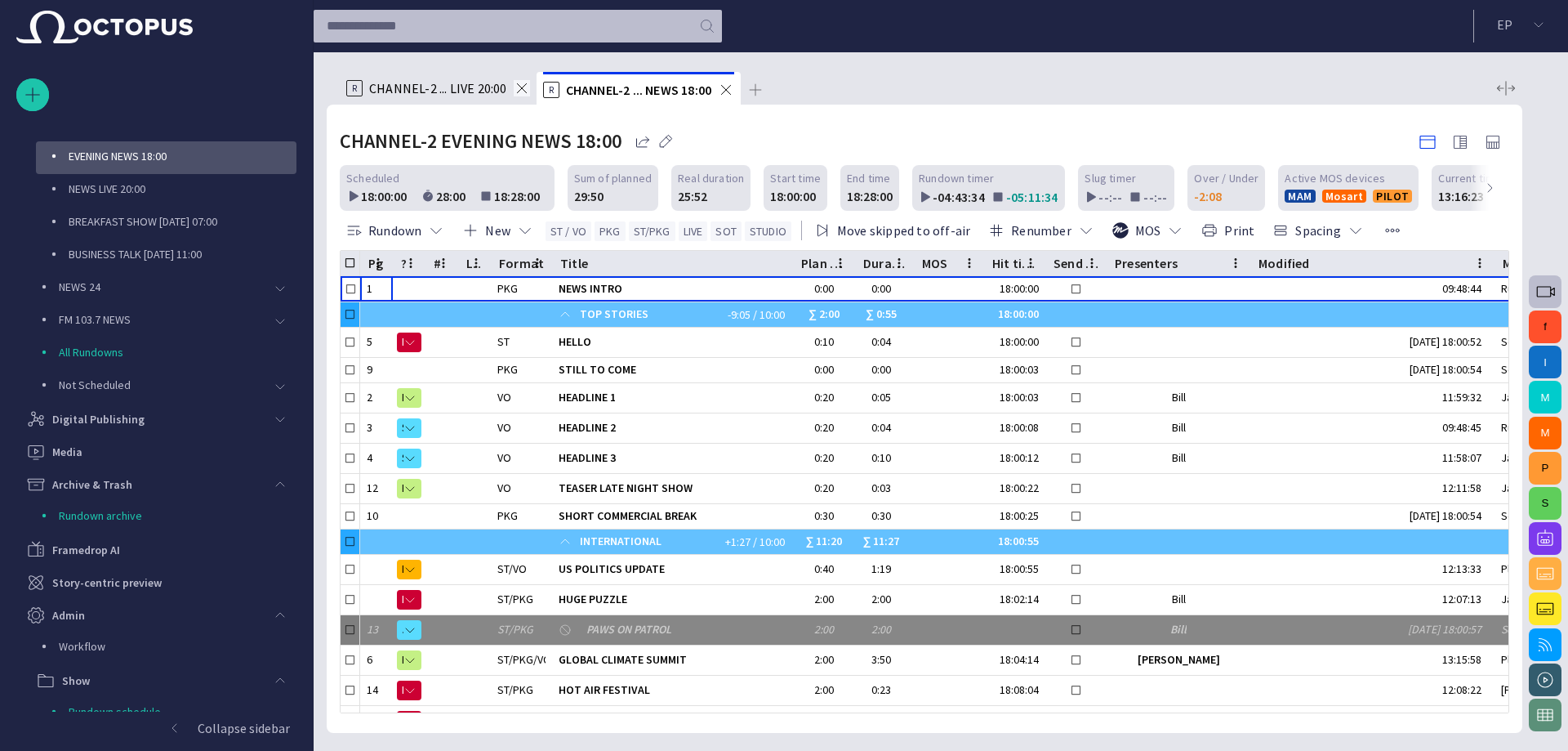
click at [519, 96] on span at bounding box center [521, 87] width 16 height 16
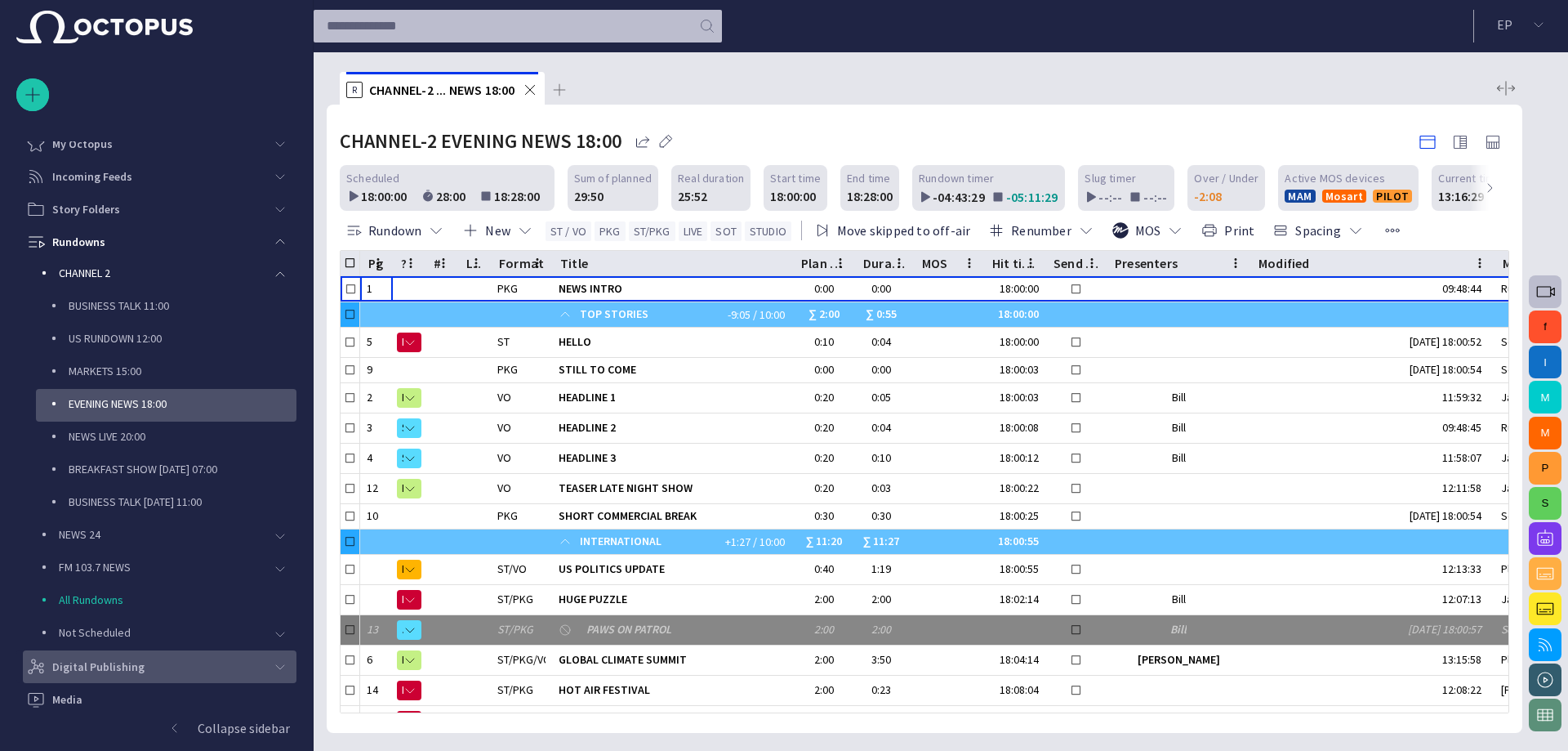
scroll to position [0, 0]
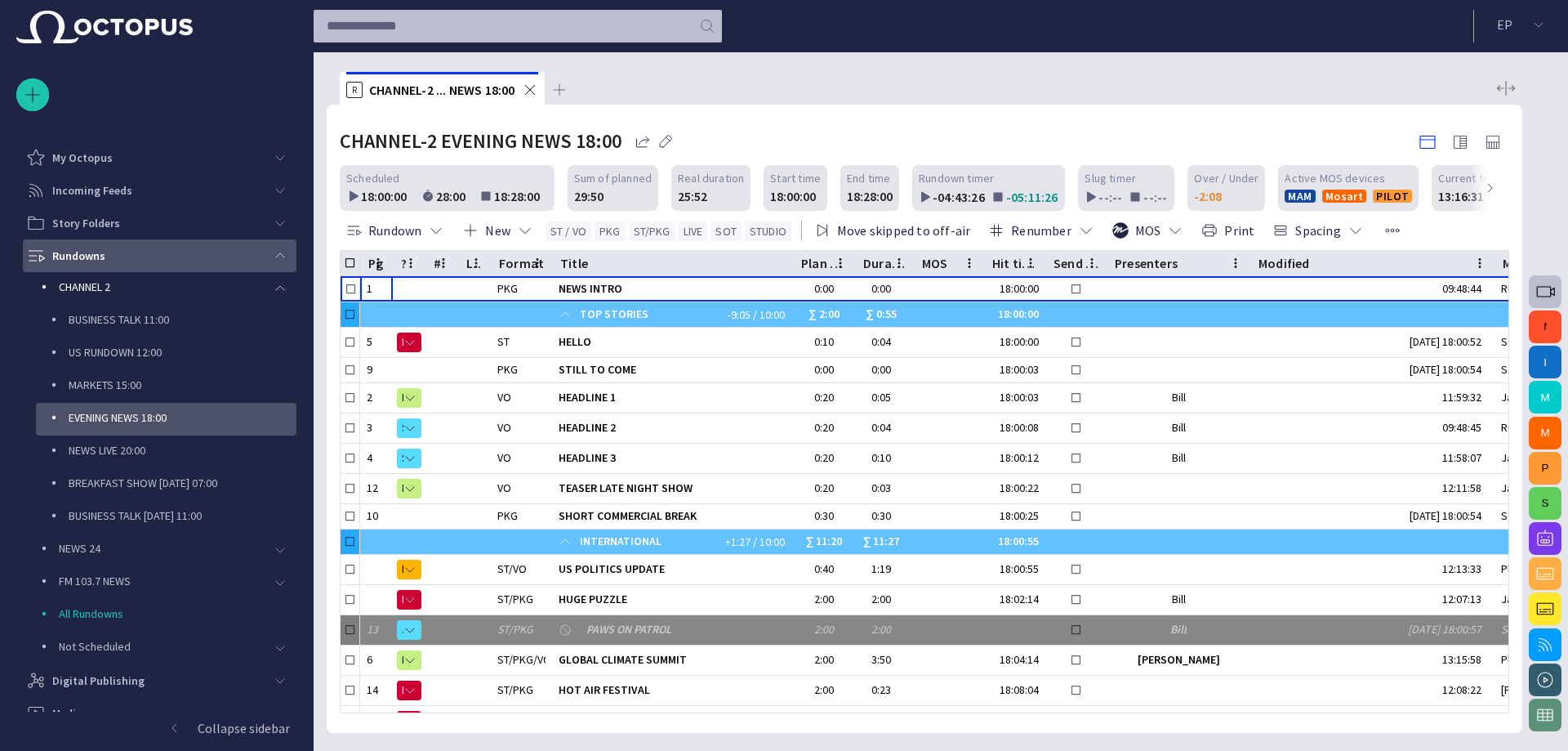
click at [278, 248] on div "main menu" at bounding box center [280, 256] width 33 height 33
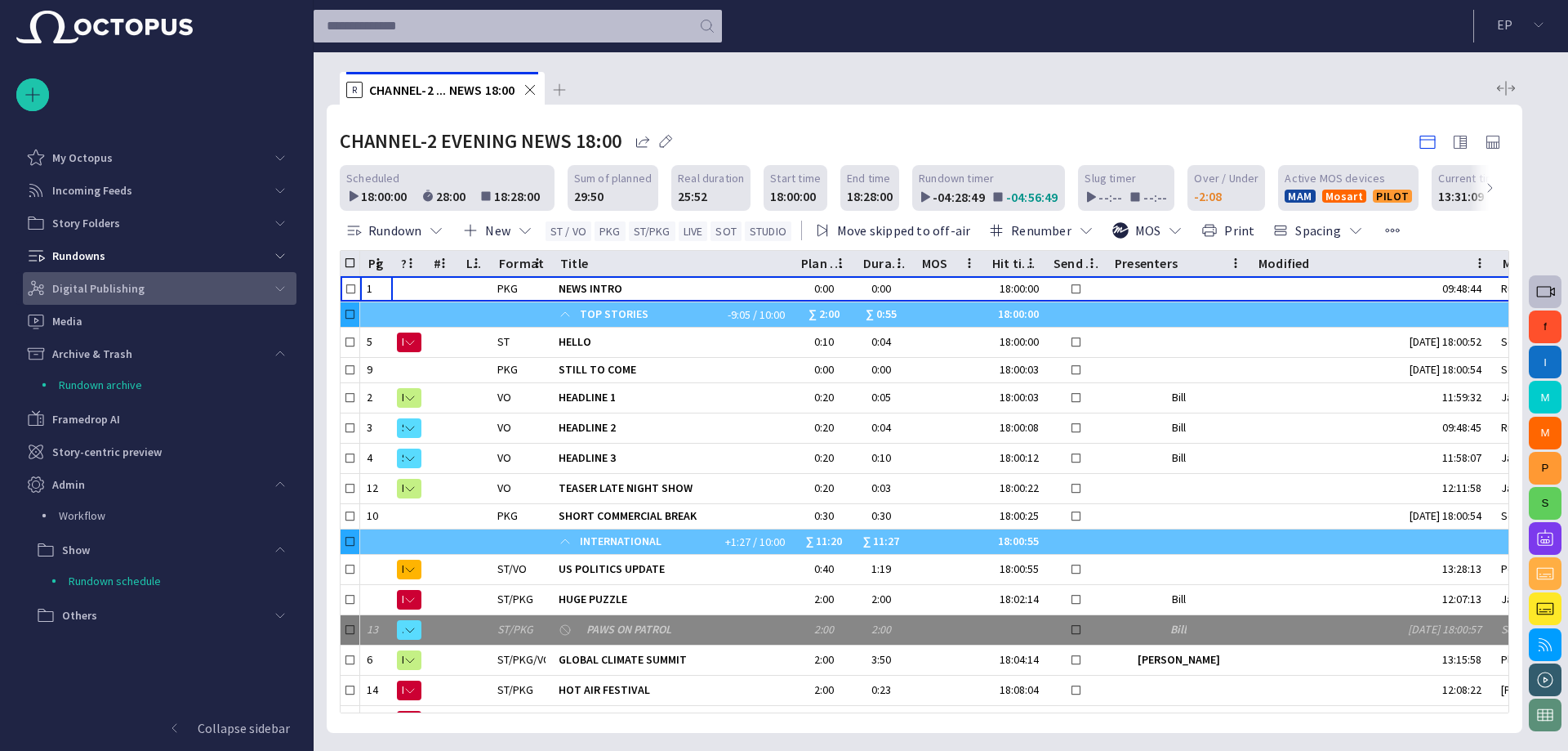
click at [262, 291] on div "Digital Publishing" at bounding box center [145, 288] width 238 height 26
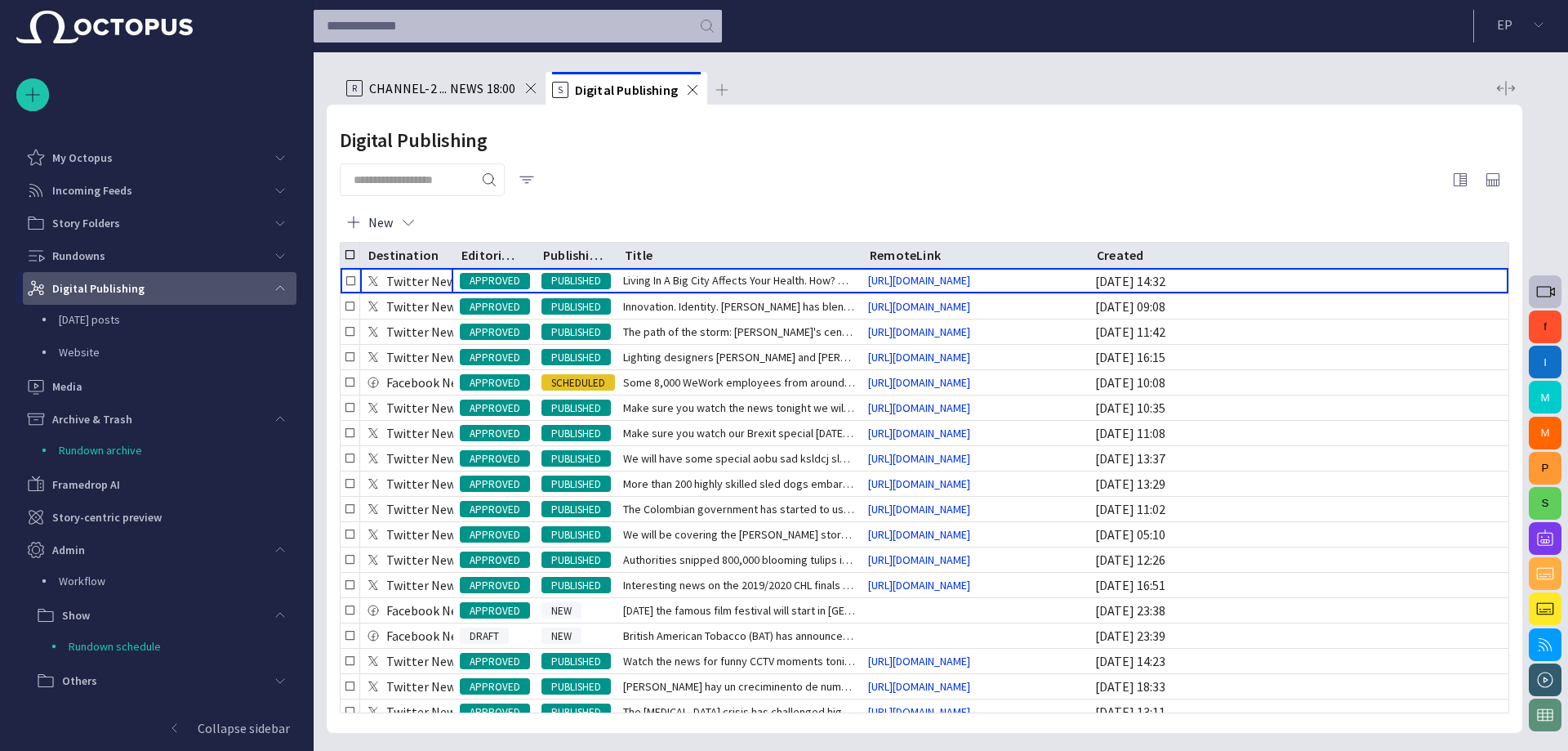
click at [272, 287] on div "main menu" at bounding box center [280, 288] width 33 height 33
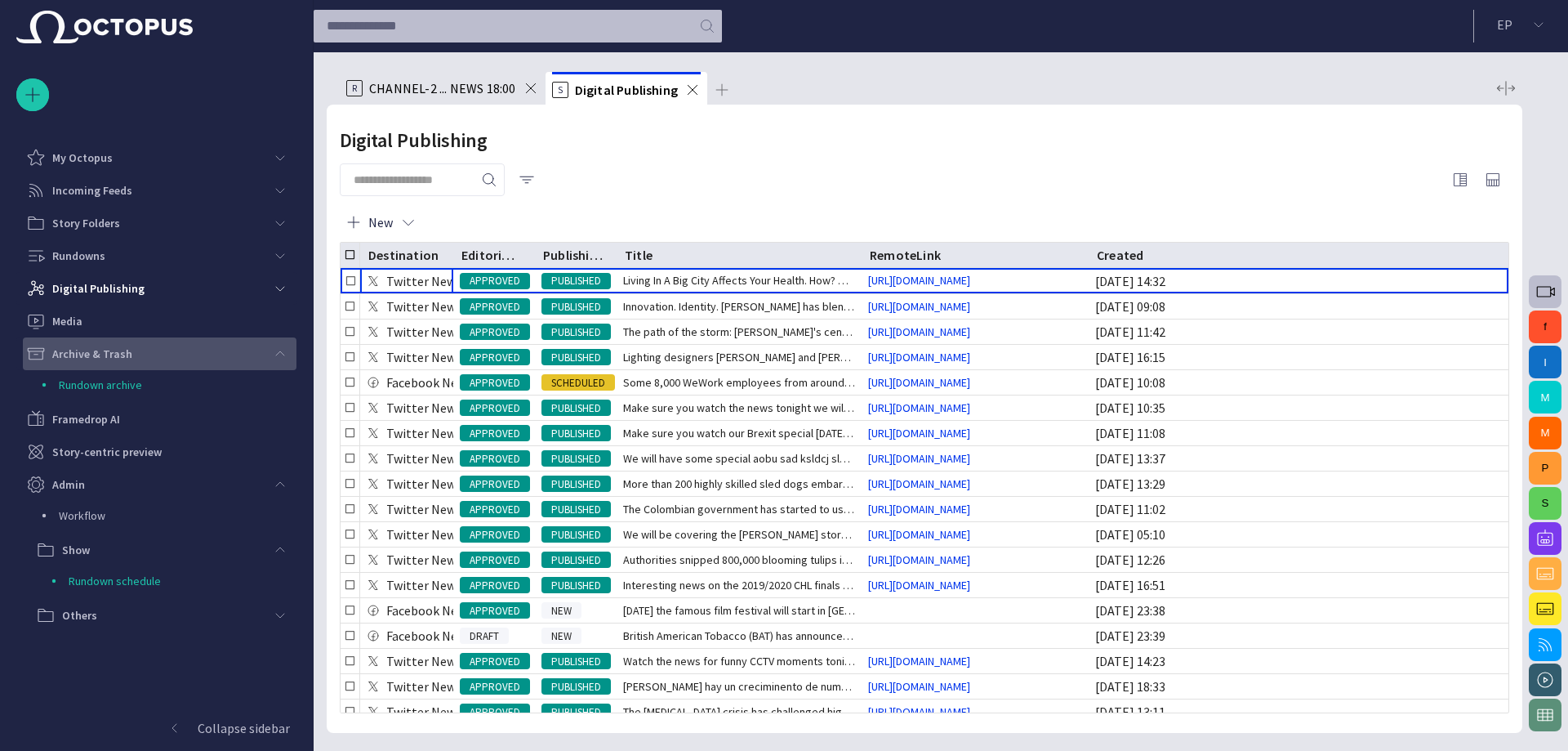
click at [279, 355] on span "main menu" at bounding box center [280, 354] width 13 height 13
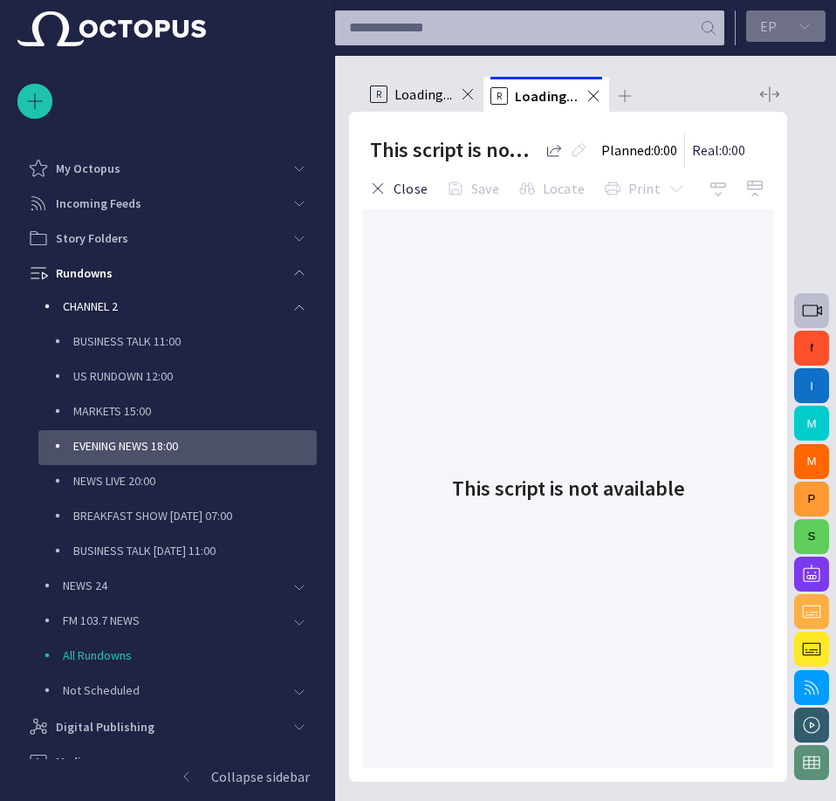
click at [785, 24] on button "E P" at bounding box center [785, 25] width 79 height 31
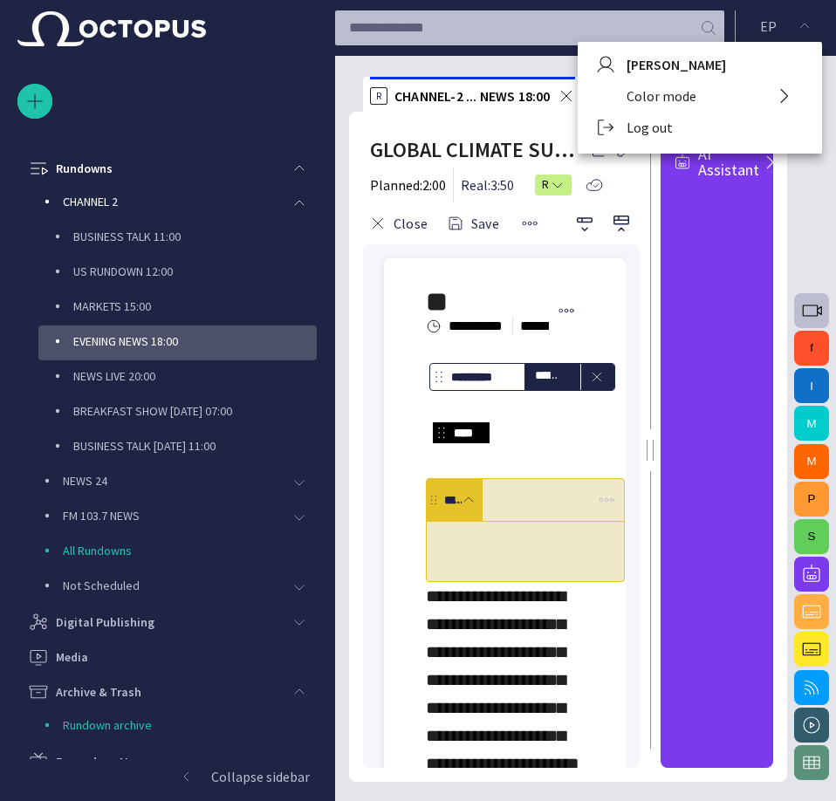
click at [646, 131] on li "Log out" at bounding box center [700, 127] width 244 height 31
